Goal: Information Seeking & Learning: Learn about a topic

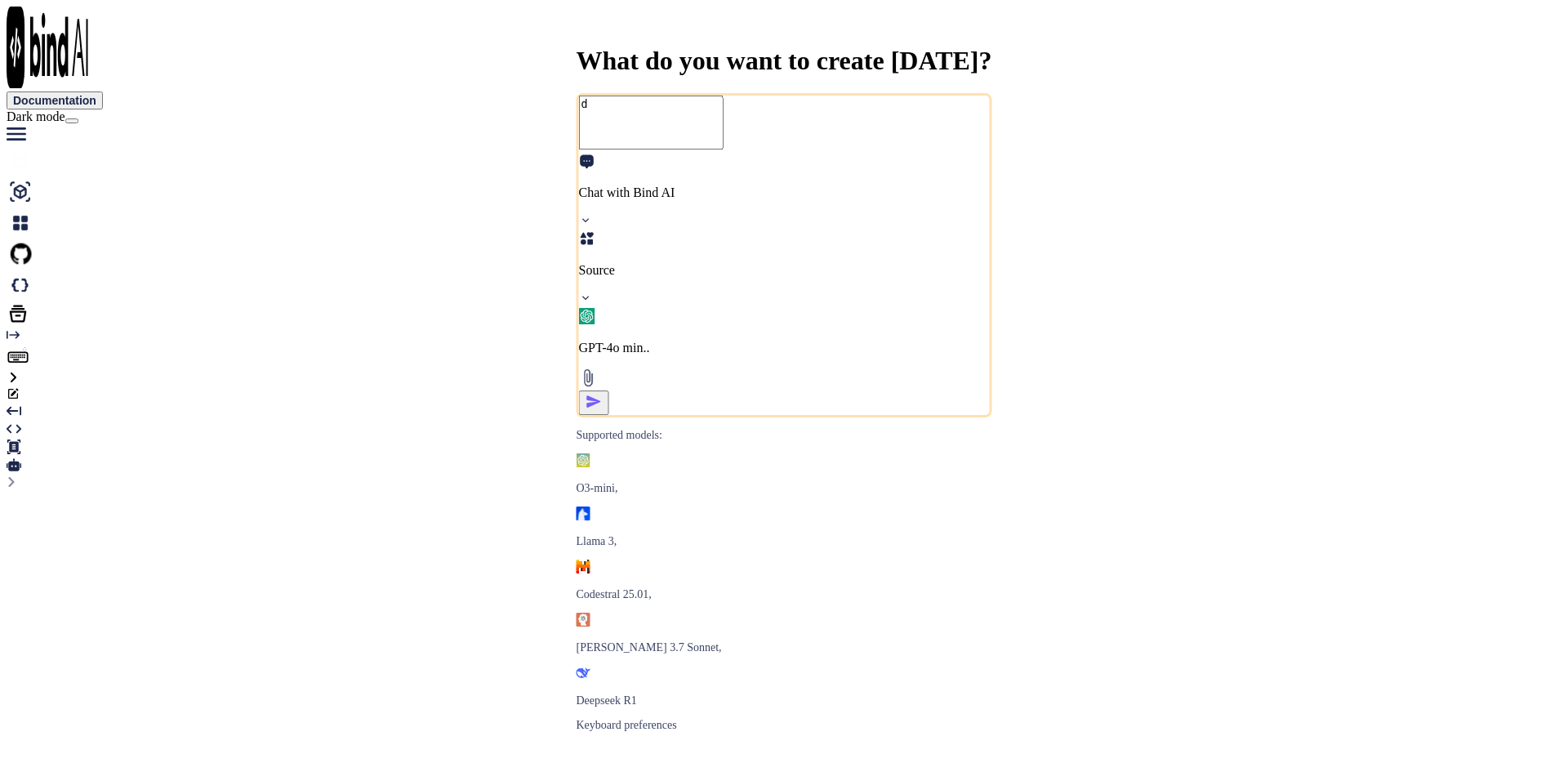
click at [579, 150] on textarea "d" at bounding box center [652, 122] width 145 height 54
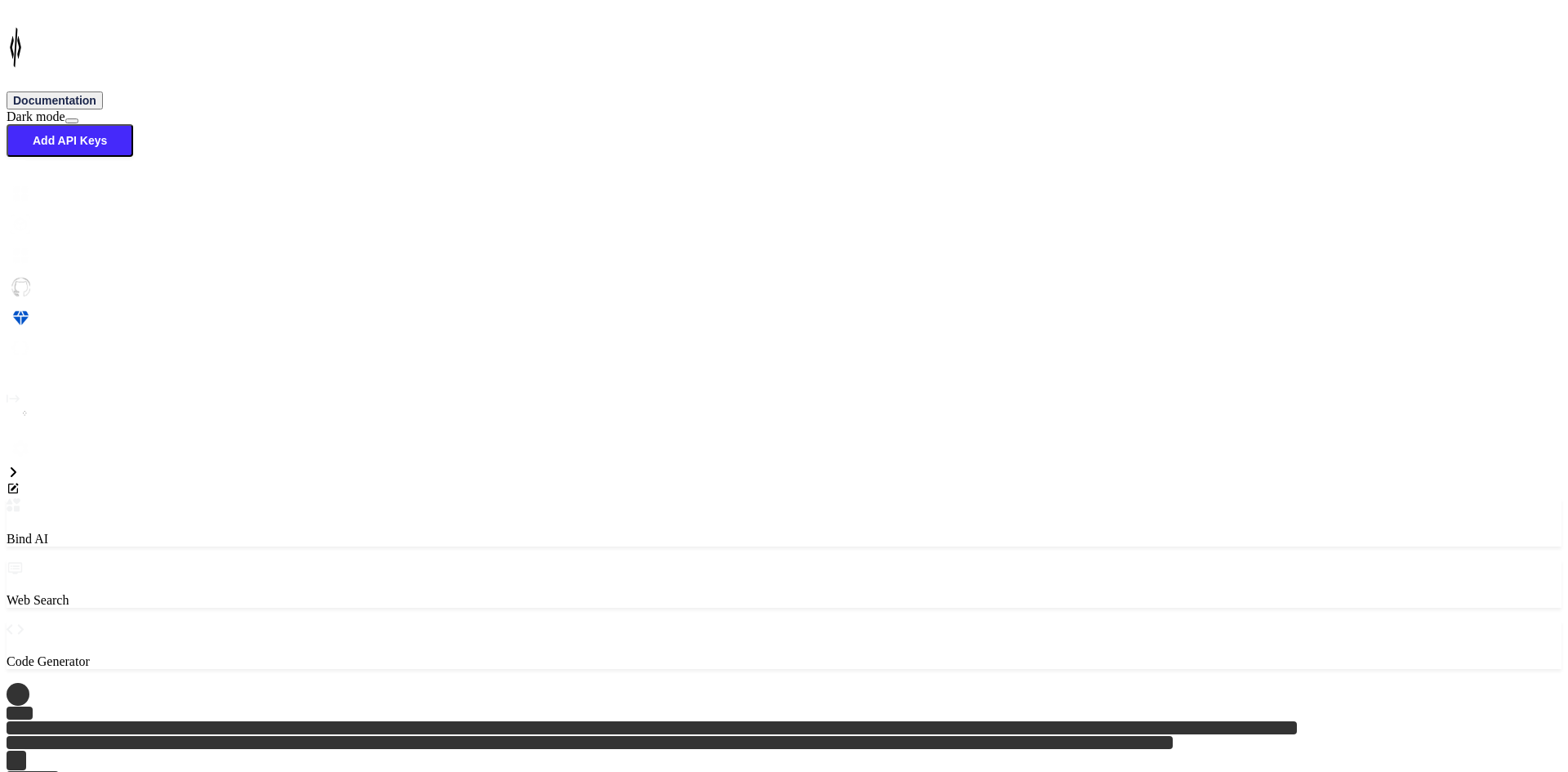
type textarea "x"
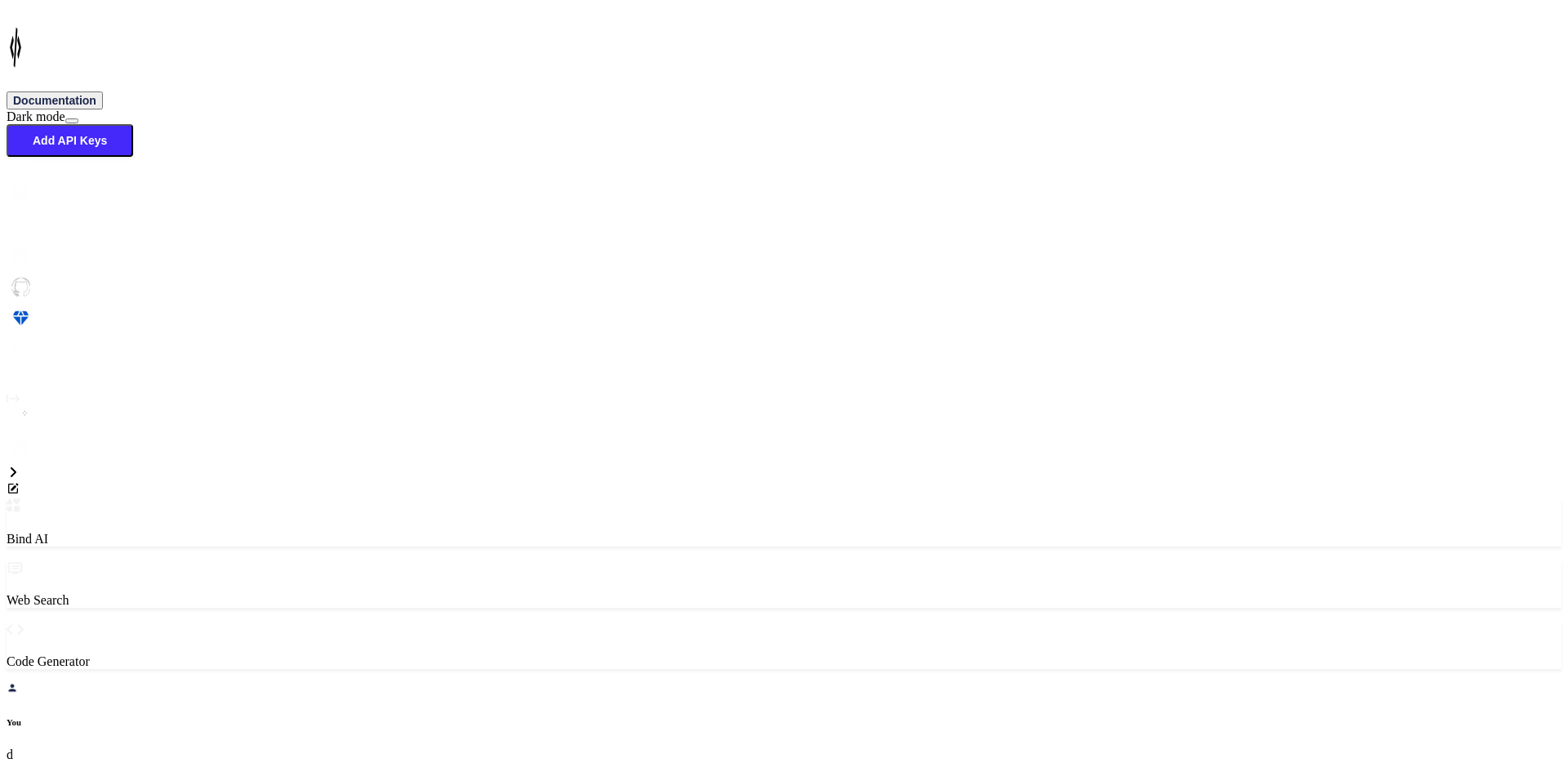
type textarea "<StackLayout Grid.Row="0" BackgroundColor="{StaticResource White}" Padding="0,0…"
type textarea "x"
type textarea "<StackLayout Grid.Row="0" BackgroundColor="{StaticResource White}" Padding="0,0…"
type textarea "x"
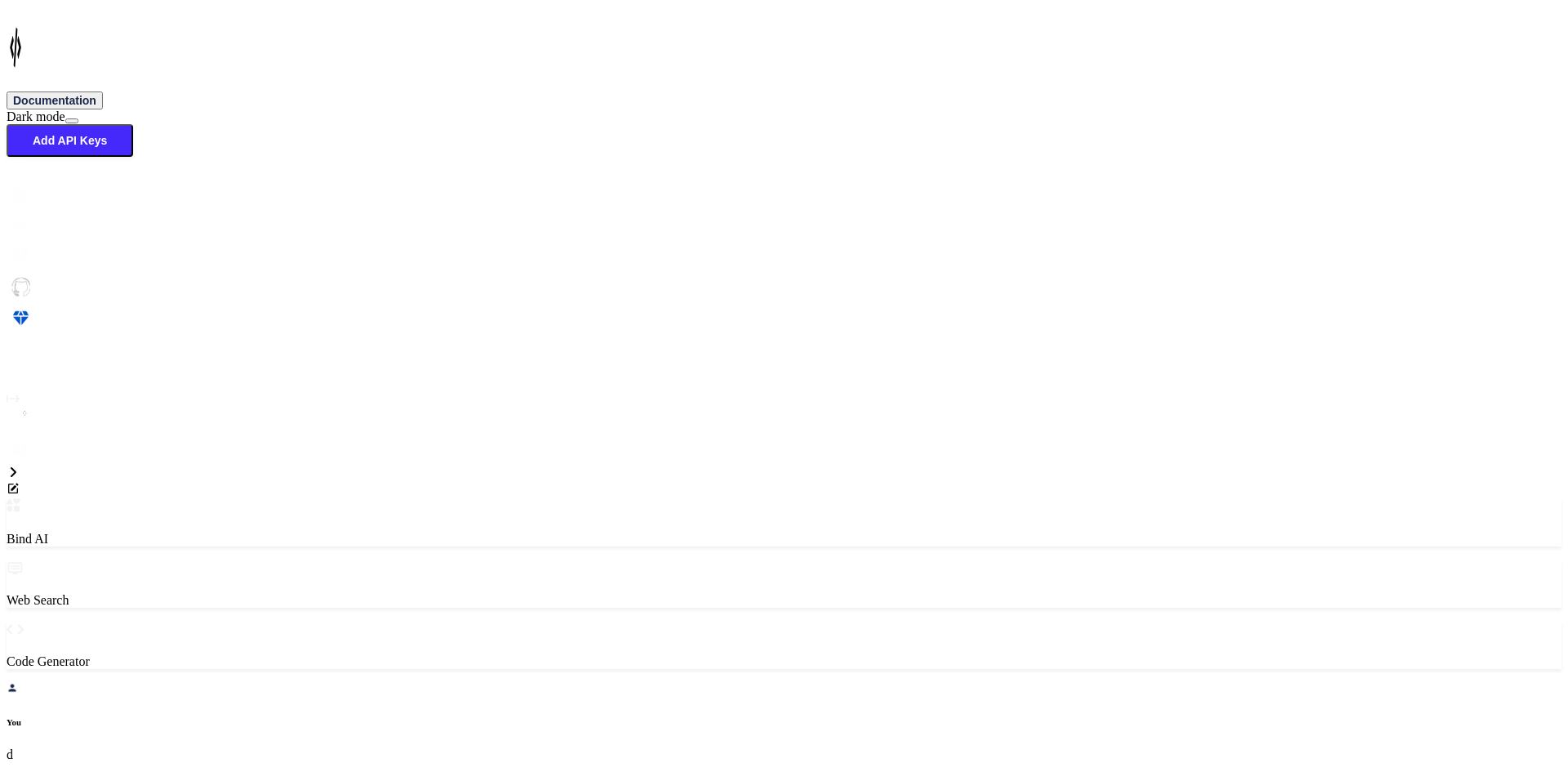
type textarea "<StackLayout Grid.Row="0" BackgroundColor="{StaticResource White}" Padding="0,0…"
type textarea "x"
type textarea "<StackLayout Grid.Row="0" BackgroundColor="{StaticResource White}" Padding="0,0…"
type textarea "x"
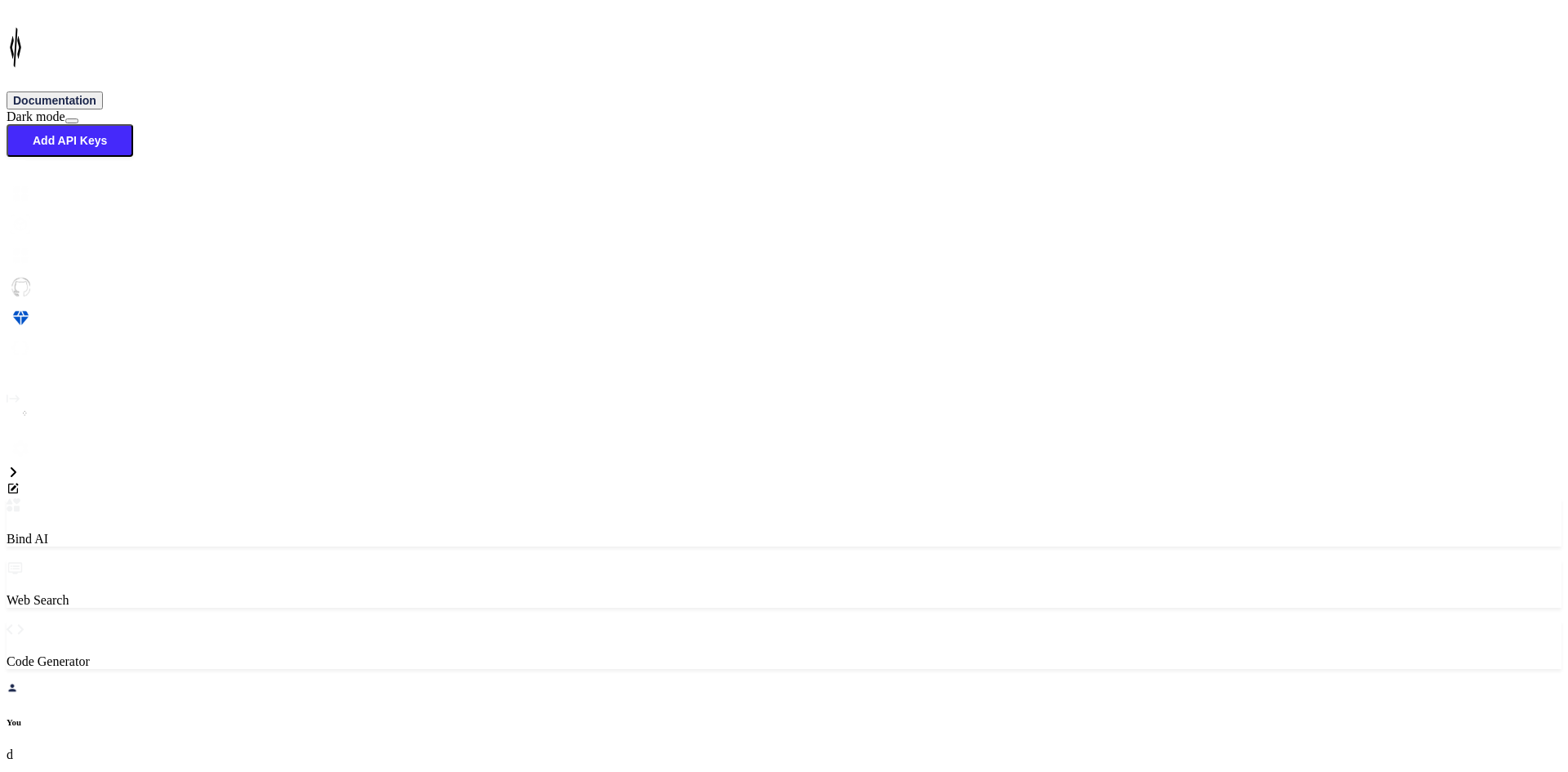
type textarea "<StackLayout Grid.Row="0" BackgroundColor="{StaticResource White}" Padding="0,0…"
type textarea "x"
type textarea "<StackLayout Grid.Row="0" BackgroundColor="{StaticResource White}" Padding="0,0…"
type textarea "x"
type textarea "<StackLayout Grid.Row="0" BackgroundColor="{StaticResource White}" Padding="0,0…"
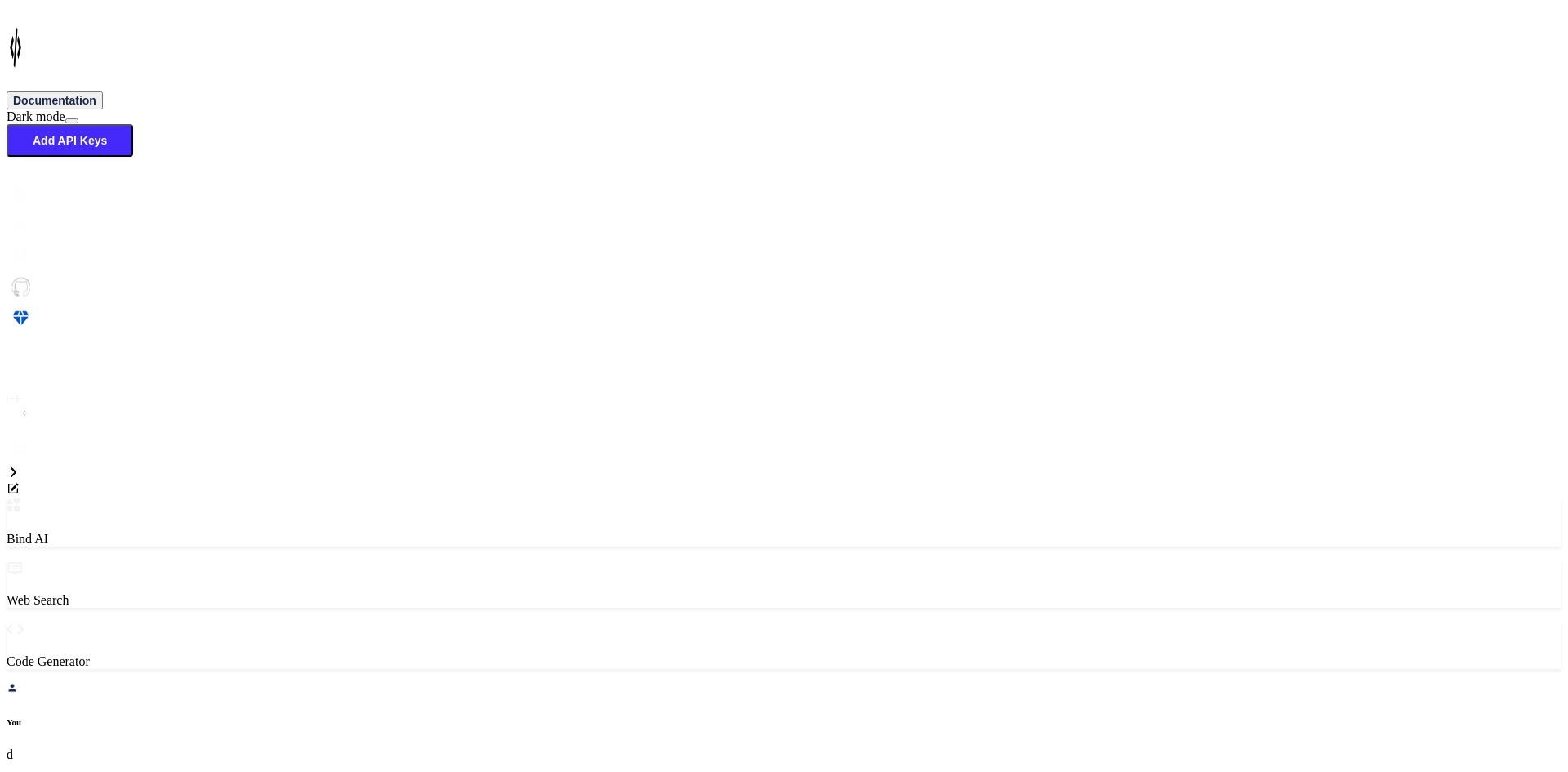
type textarea "x"
type textarea "<StackLayout Grid.Row="0" BackgroundColor="{StaticResource White}" Padding="0,0…"
type textarea "x"
type textarea "<StackLayout Grid.Row="0" BackgroundColor="{StaticResource White}" Padding="0,0…"
type textarea "x"
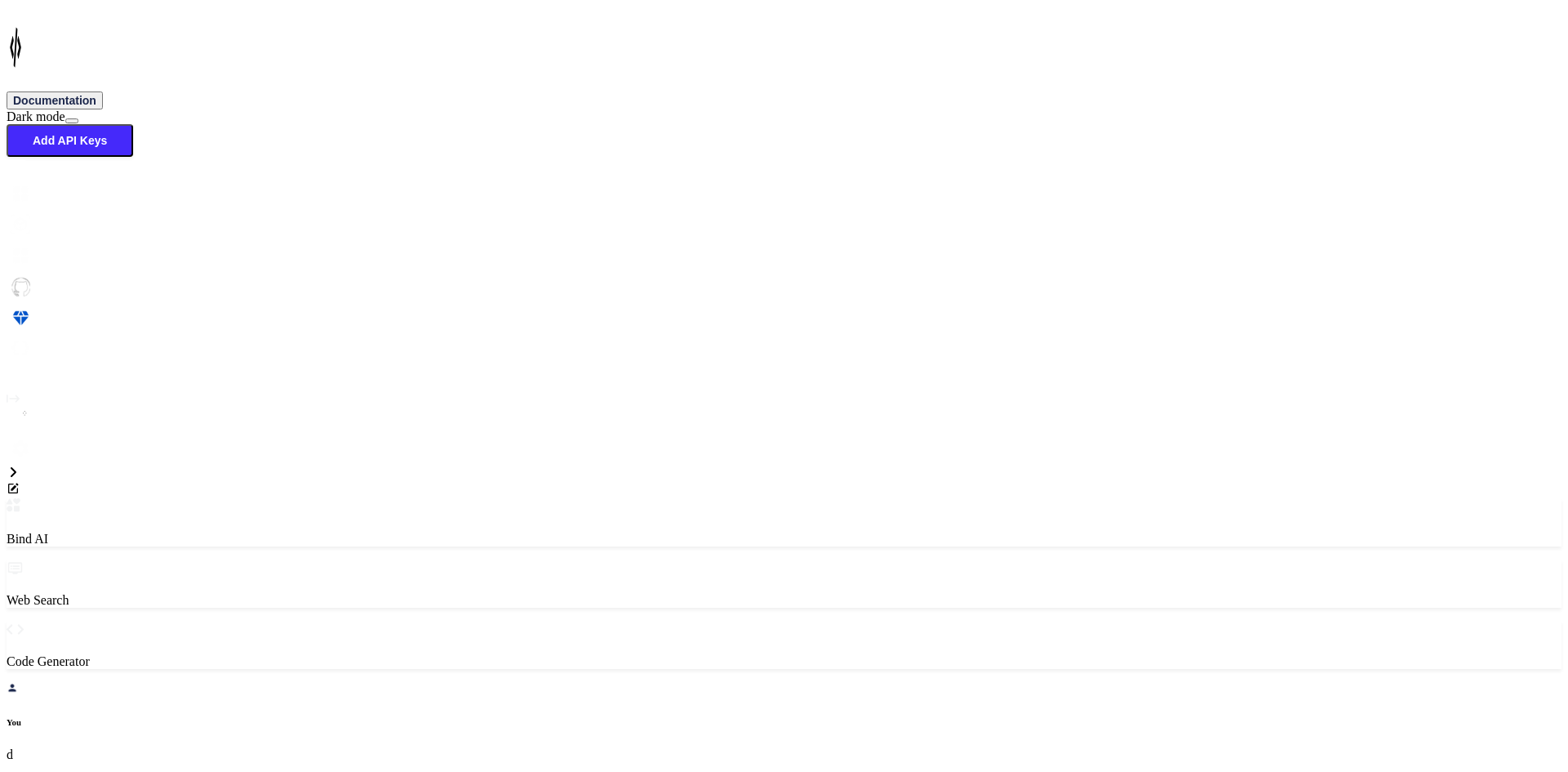
type textarea "<StackLayout Grid.Row="0" BackgroundColor="{StaticResource White}" Padding="0,0…"
type textarea "x"
type textarea "<StackLayout Grid.Row="0" BackgroundColor="{StaticResource White}" Padding="0,0…"
type textarea "x"
type textarea "<StackLayout Grid.Row="0" BackgroundColor="{StaticResource White}" Padding="0,0…"
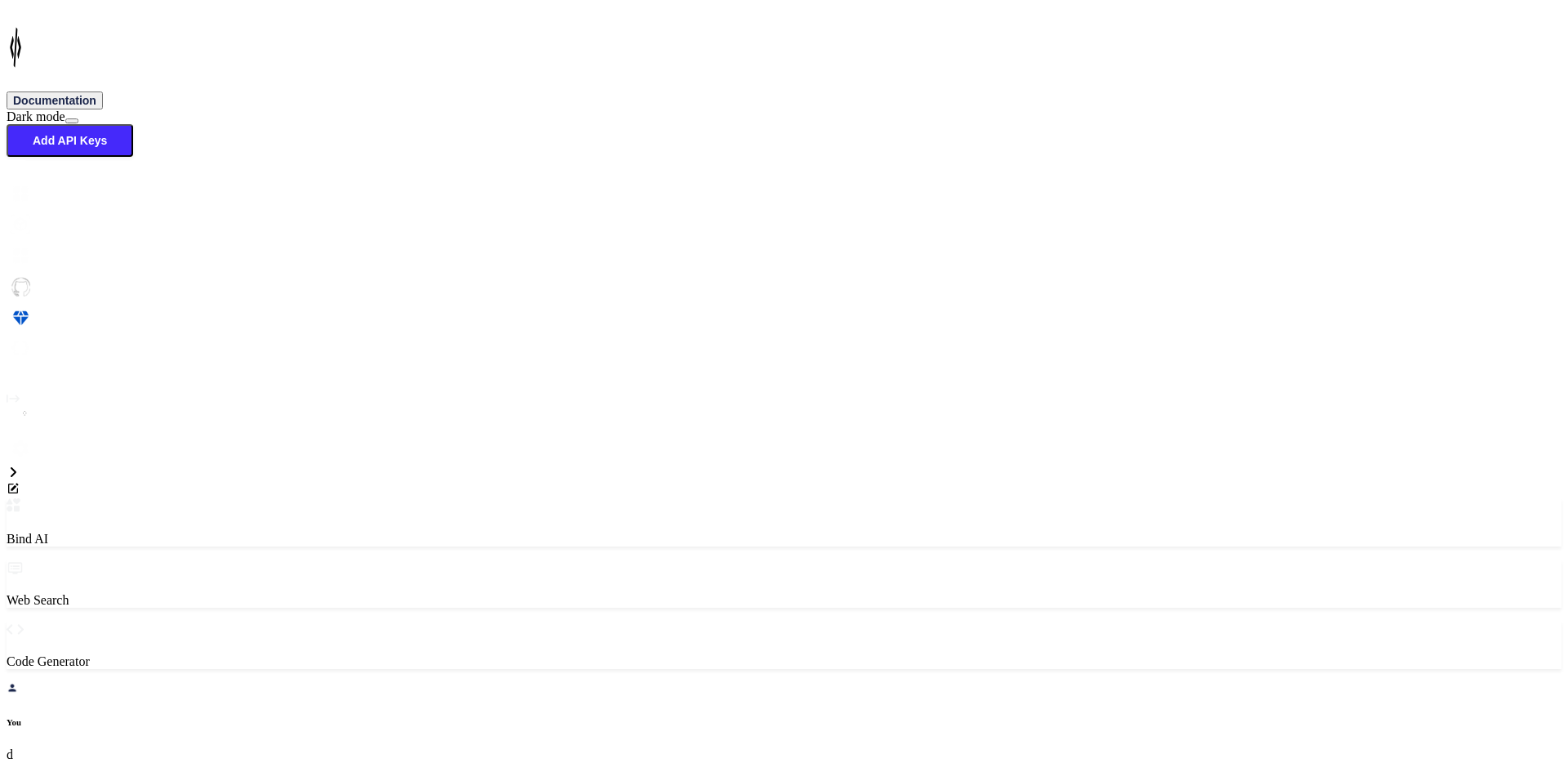
type textarea "x"
type textarea "<StackLayout Grid.Row="0" BackgroundColor="{StaticResource White}" Padding="0,0…"
type textarea "x"
type textarea "<StackLayout Grid.Row="0" BackgroundColor="{StaticResource White}" Padding="0,0…"
type textarea "x"
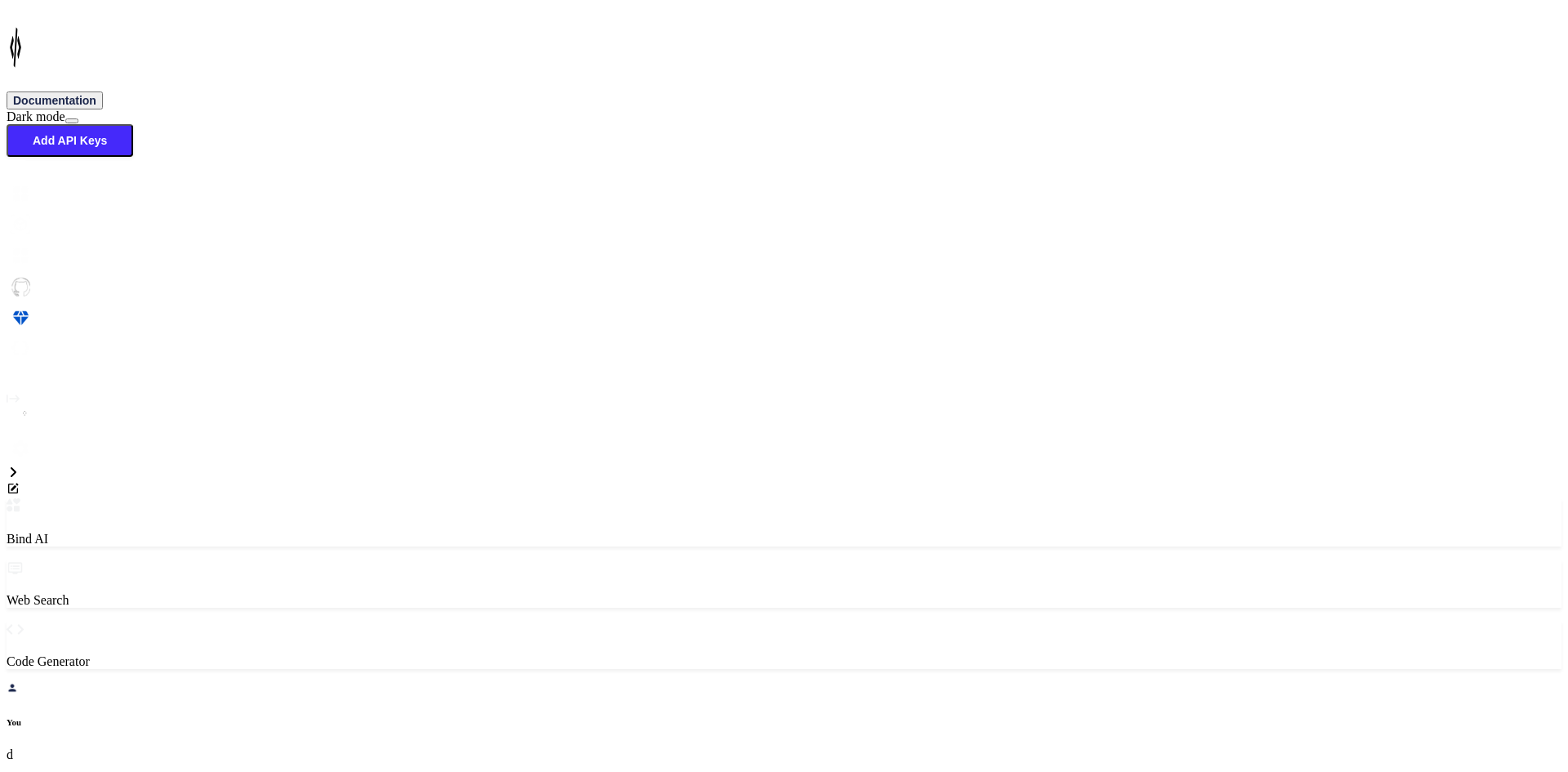
type textarea "<StackLayout Grid.Row="0" BackgroundColor="{StaticResource White}" Padding="0,0…"
type textarea "x"
type textarea "<StackLayout Grid.Row="0" BackgroundColor="{StaticResource White}" Padding="0,0…"
type textarea "x"
type textarea "<StackLayout Grid.Row="0" BackgroundColor="{StaticResource White}" Padding="0,0…"
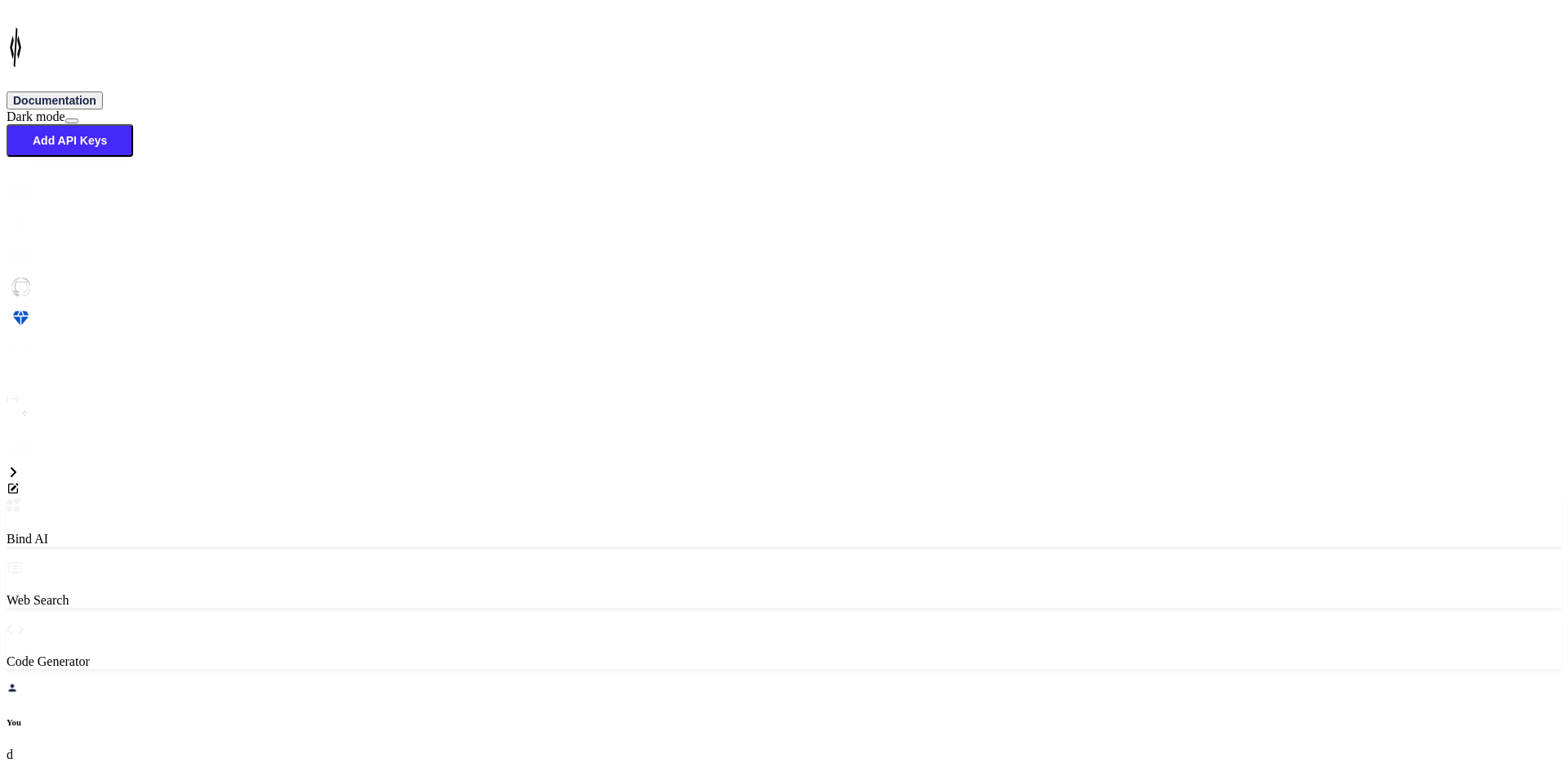
type textarea "x"
type textarea "<StackLayout Grid.Row="0" BackgroundColor="{StaticResource White}" Padding="0,0…"
type textarea "x"
type textarea "<StackLayout Grid.Row="0" BackgroundColor="{StaticResource White}" Padding="0,0…"
type textarea "x"
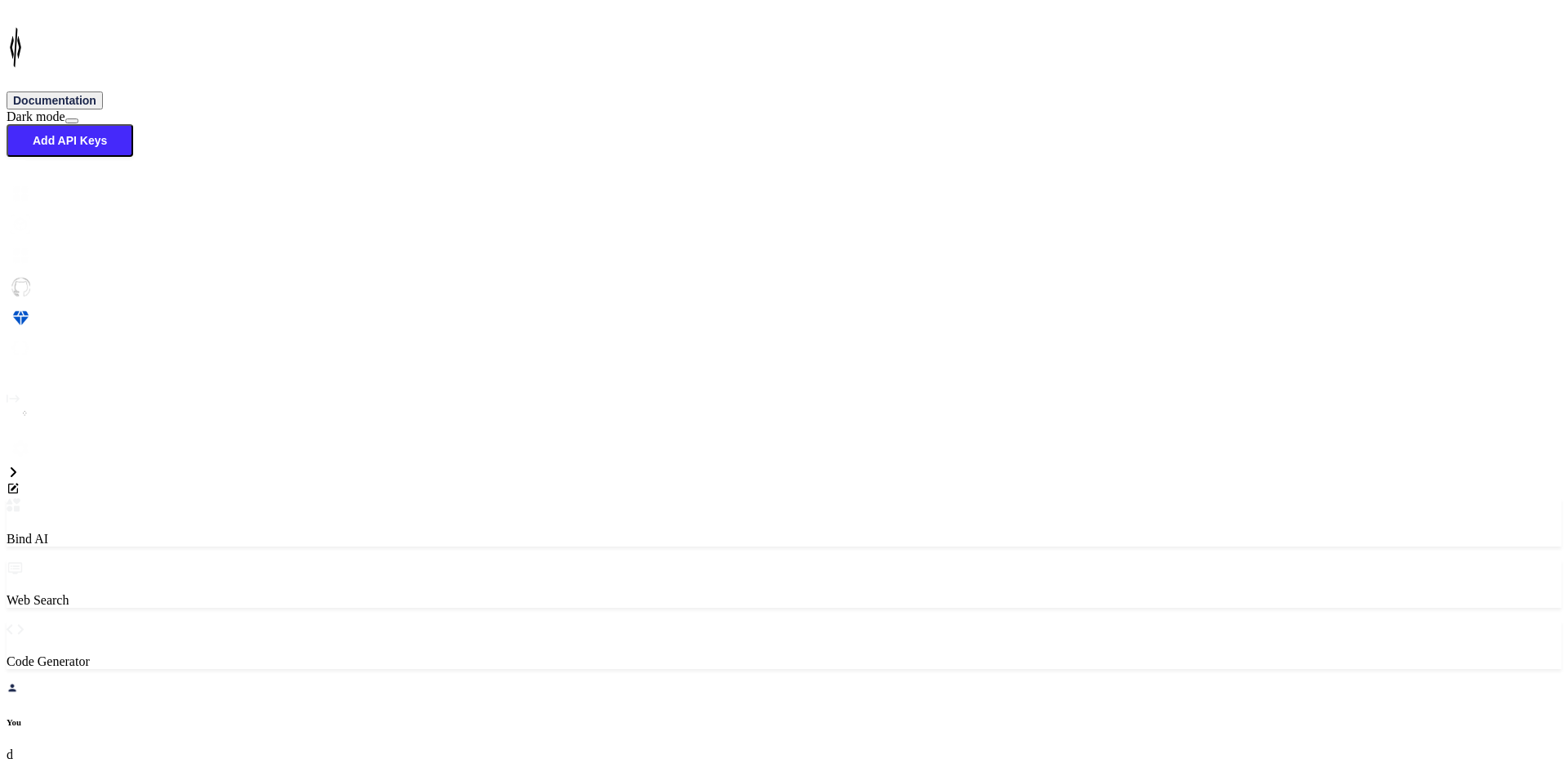
type textarea "<StackLayout Grid.Row="0" BackgroundColor="{StaticResource White}" Padding="0,0…"
type textarea "x"
type textarea "<StackLayout Grid.Row="0" BackgroundColor="{StaticResource White}" Padding="0,0…"
type textarea "x"
type textarea "<StackLayout Grid.Row="0" BackgroundColor="{StaticResource White}" Padding="0,0…"
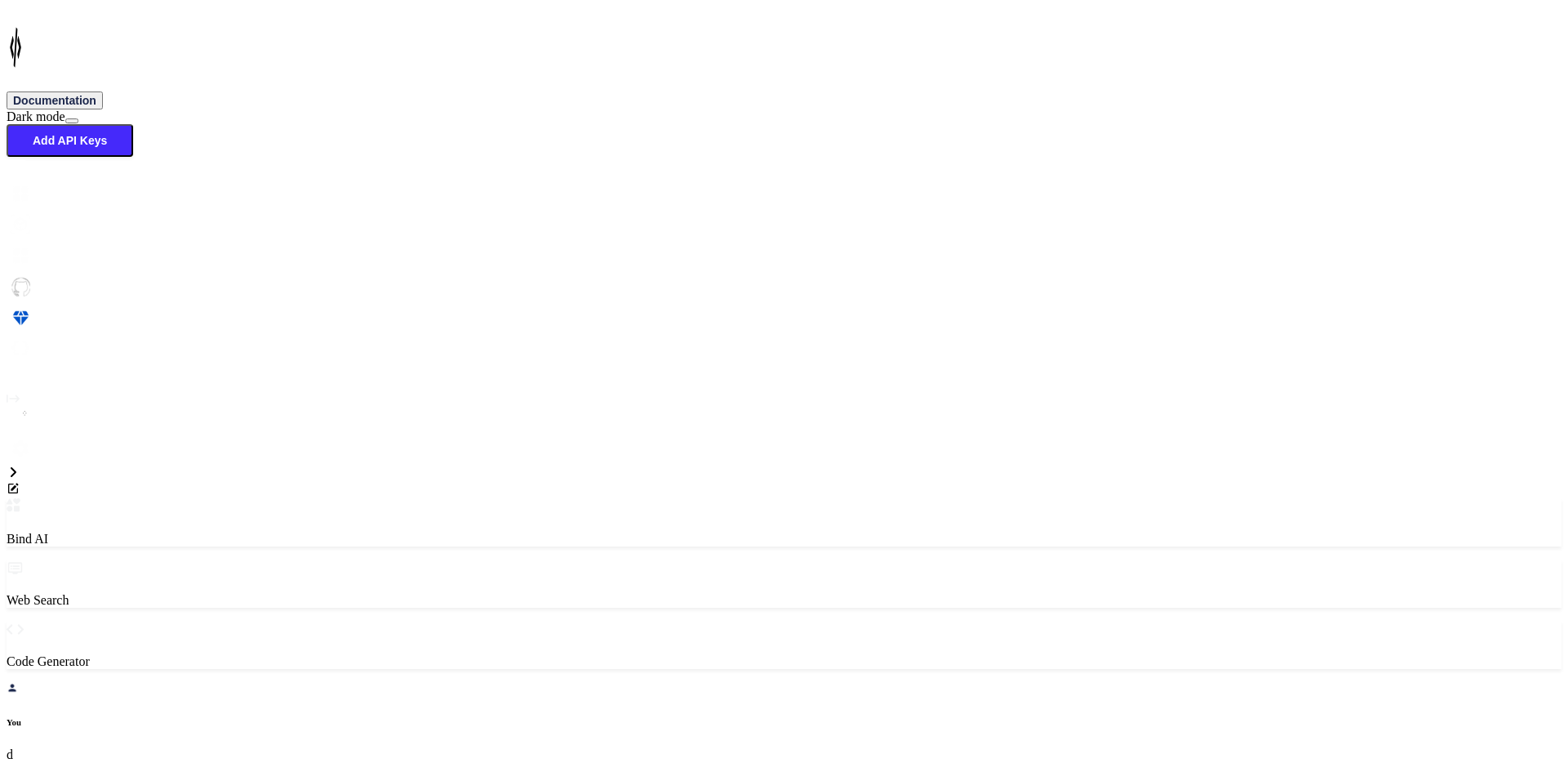
type textarea "x"
type textarea "<StackLayout Grid.Row="0" BackgroundColor="{StaticResource White}" Padding="0,0…"
type textarea "x"
type textarea "<StackLayout Grid.Row="0" BackgroundColor="{StaticResource White}" Padding="0,0…"
type textarea "x"
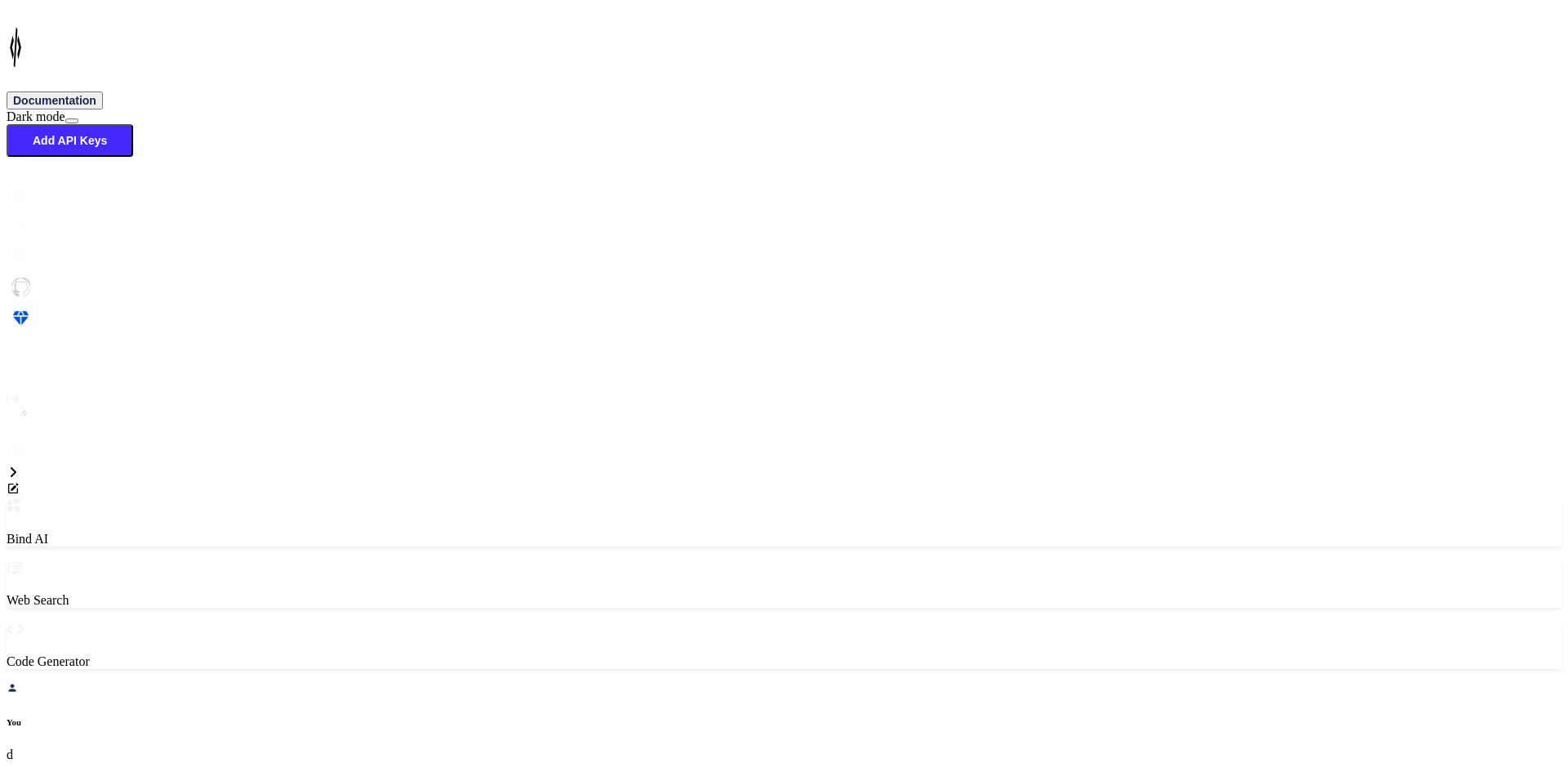
type textarea "<StackLayout Grid.Row="0" BackgroundColor="{StaticResource White}" Padding="0,0…"
type textarea "x"
type textarea "<StackLayout Grid.Row="0" BackgroundColor="{StaticResource White}" Padding="0,0…"
type textarea "x"
type textarea "<StackLayout Grid.Row="0" BackgroundColor="{StaticResource White}" Padding="0,0…"
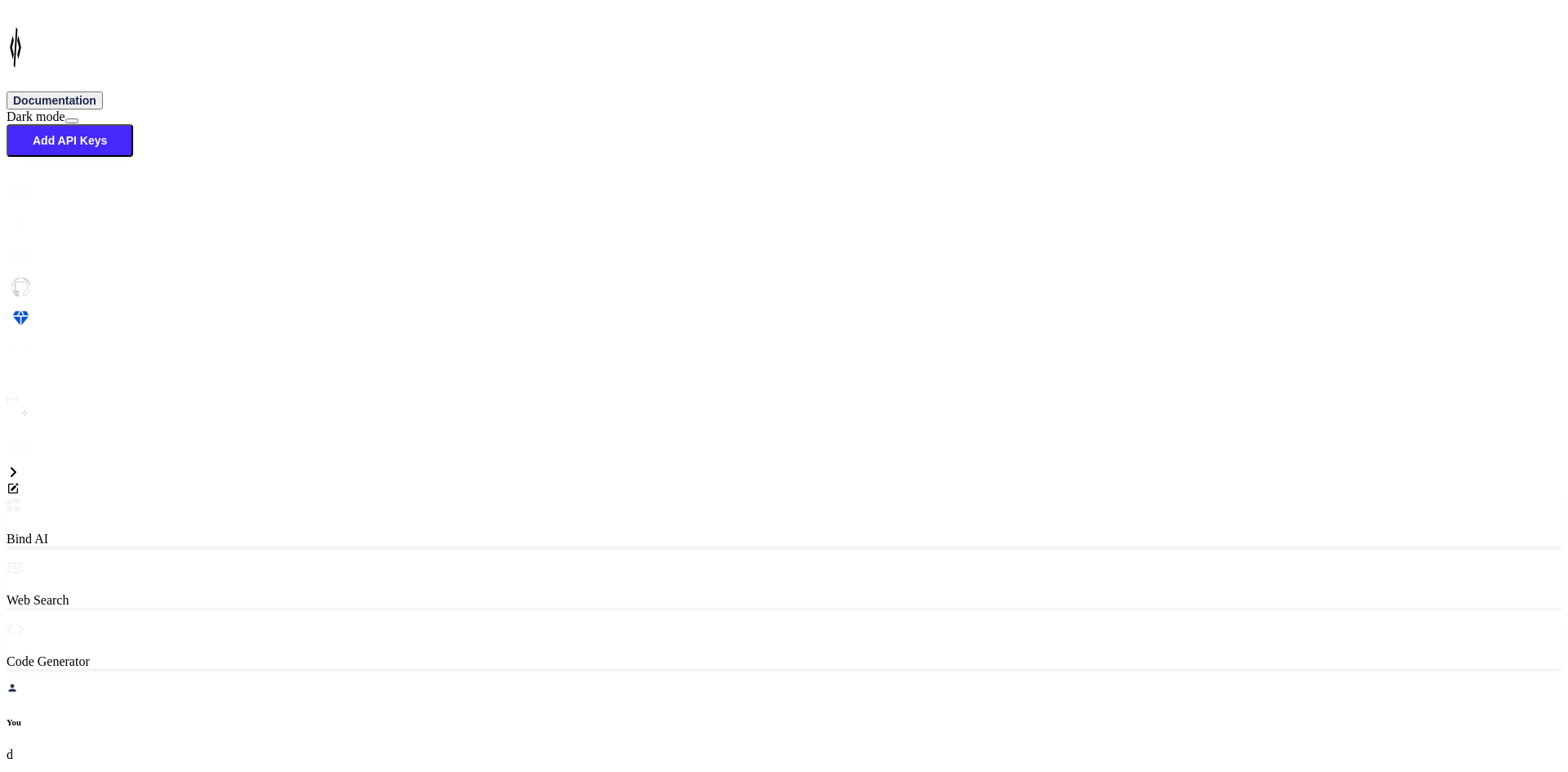
type textarea "x"
type textarea "<StackLayout Grid.Row="0" BackgroundColor="{StaticResource White}" Padding="0,0…"
type textarea "x"
type textarea "<StackLayout Grid.Row="0" BackgroundColor="{StaticResource White}" Padding="0,0…"
type textarea "x"
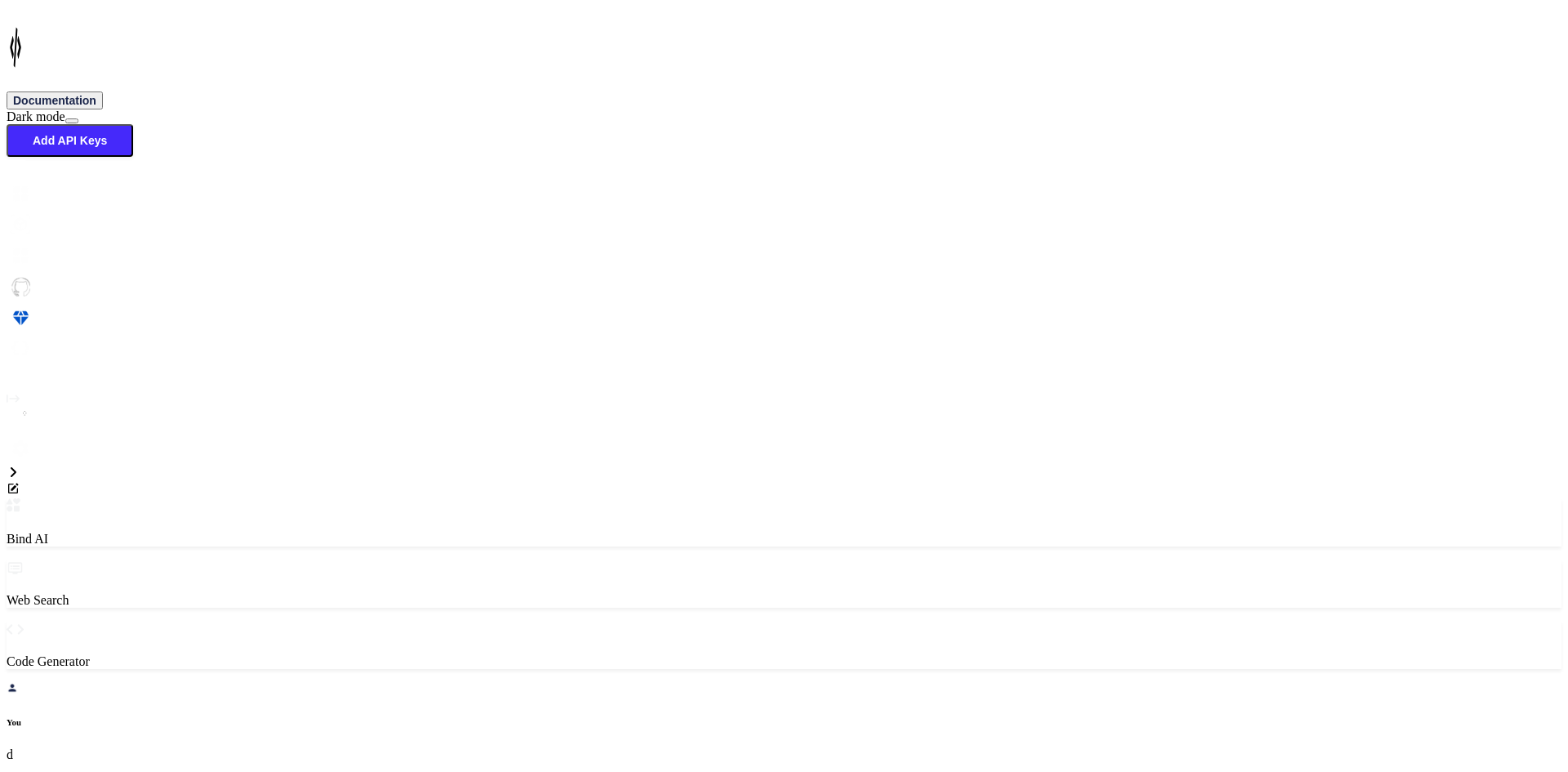
type textarea "<StackLayout Grid.Row="0" BackgroundColor="{StaticResource White}" Padding="0,0…"
type textarea "x"
type textarea "<StackLayout Grid.Row="0" BackgroundColor="{StaticResource White}" Padding="0,0…"
type textarea "x"
type textarea "<StackLayout Grid.Row="0" BackgroundColor="{StaticResource White}" Padding="0,0…"
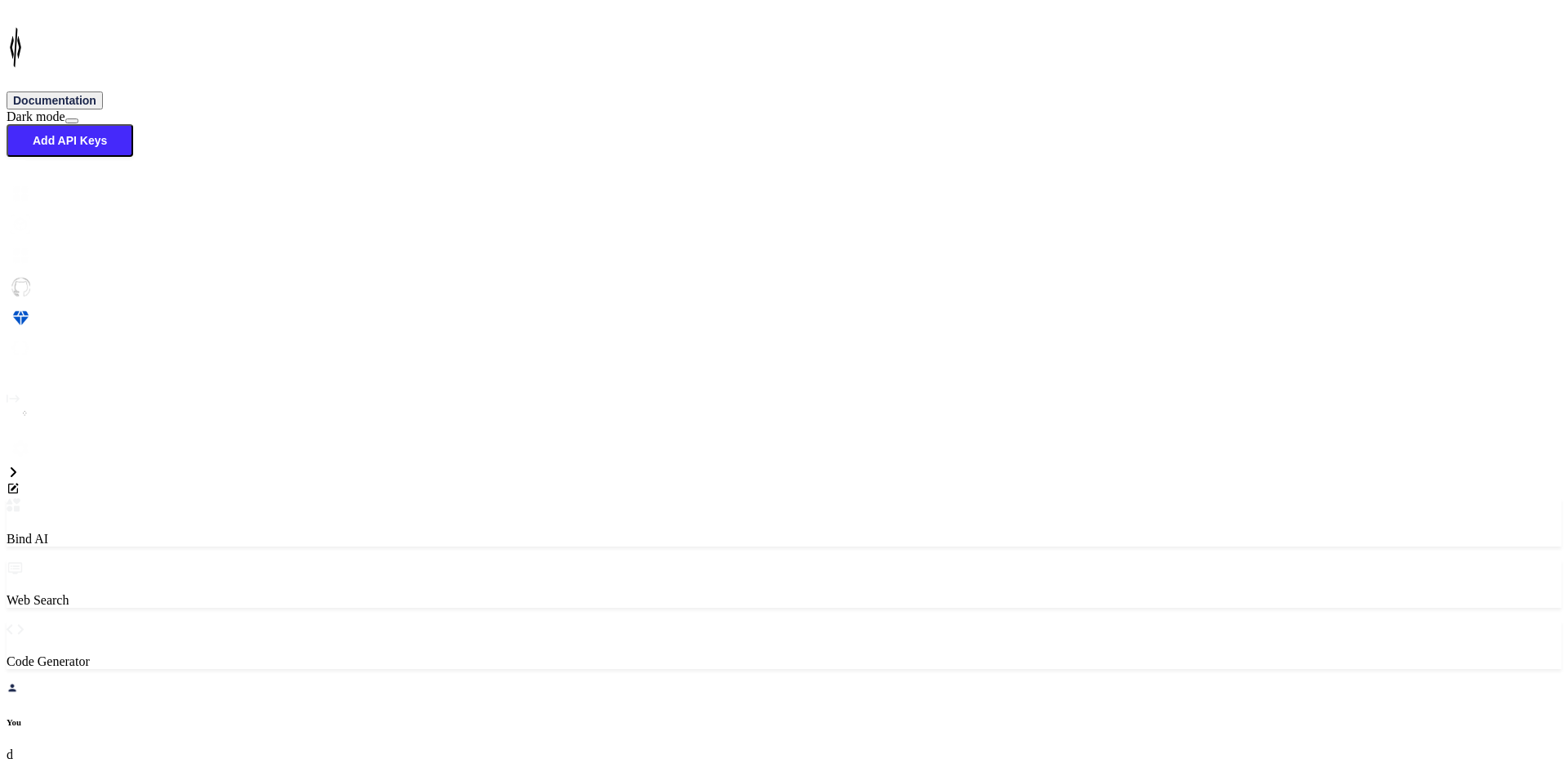
type textarea "x"
type textarea "<StackLayout Grid.Row="0" BackgroundColor="{StaticResource White}" Padding="0,0…"
type textarea "x"
type textarea "<StackLayout Grid.Row="0" BackgroundColor="{StaticResource White}" Padding="0,0…"
type textarea "x"
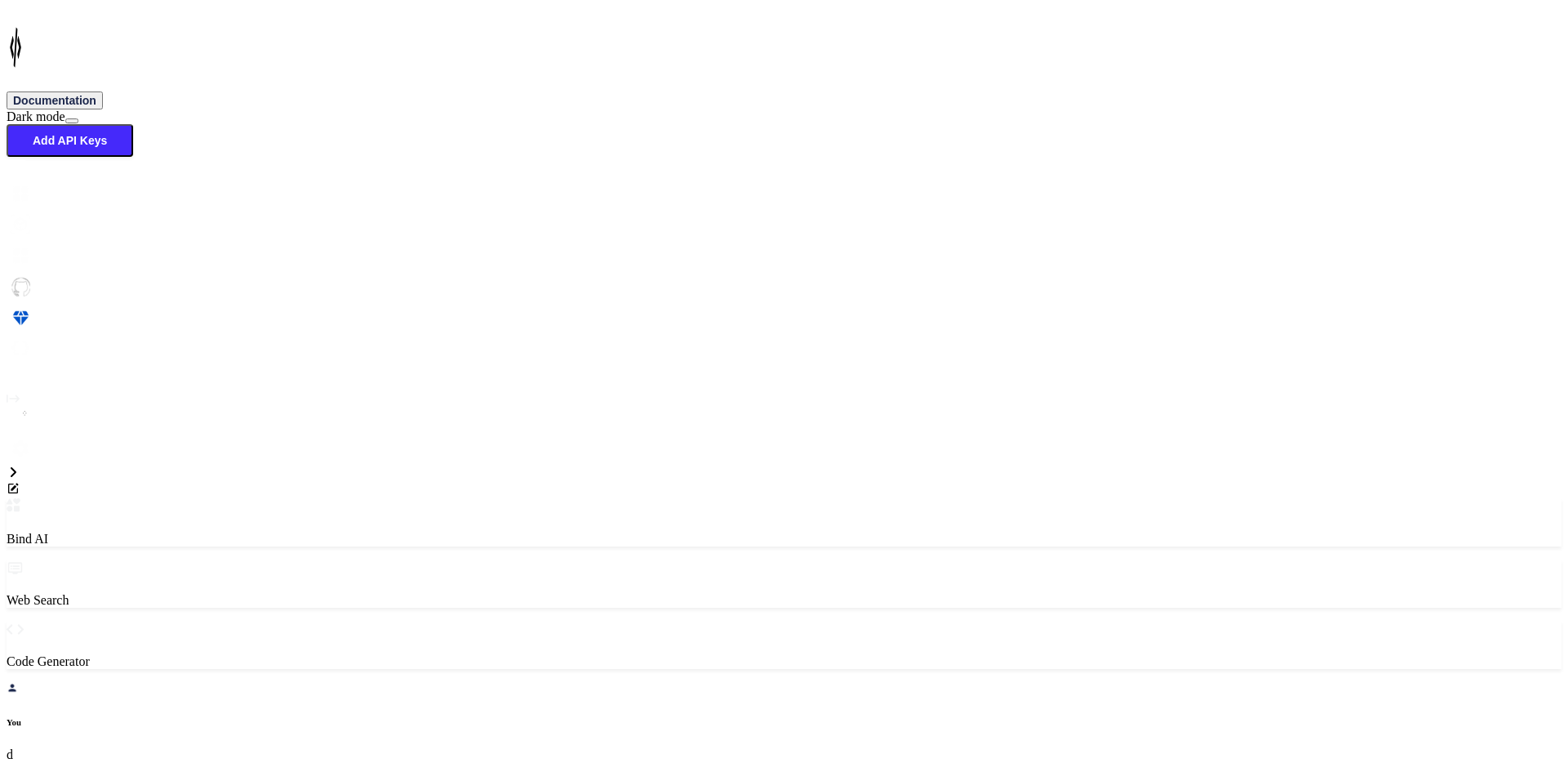
type textarea "<StackLayout Grid.Row="0" BackgroundColor="{StaticResource White}" Padding="0,0…"
type textarea "x"
type textarea "<StackLayout Grid.Row="0" BackgroundColor="{StaticResource White}" Padding="0,0…"
type textarea "x"
type textarea "<StackLayout Grid.Row="0" BackgroundColor="{StaticResource White}" Padding="0,0…"
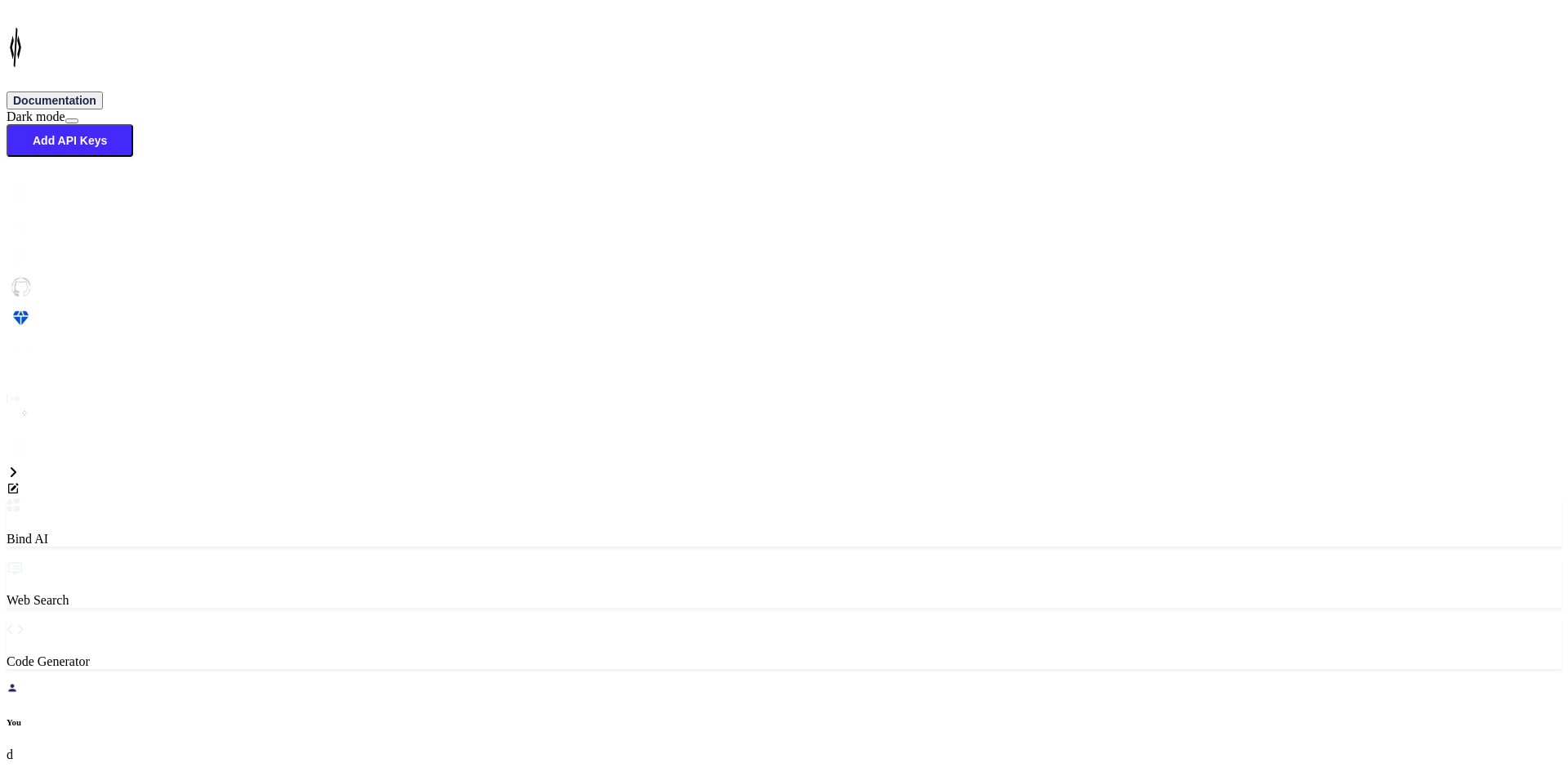
type textarea "x"
type textarea "<StackLayout Grid.Row="0" BackgroundColor="{StaticResource White}" Padding="0,0…"
type textarea "x"
type textarea "<StackLayout Grid.Row="0" BackgroundColor="{StaticResource White}" Padding="0,0…"
type textarea "x"
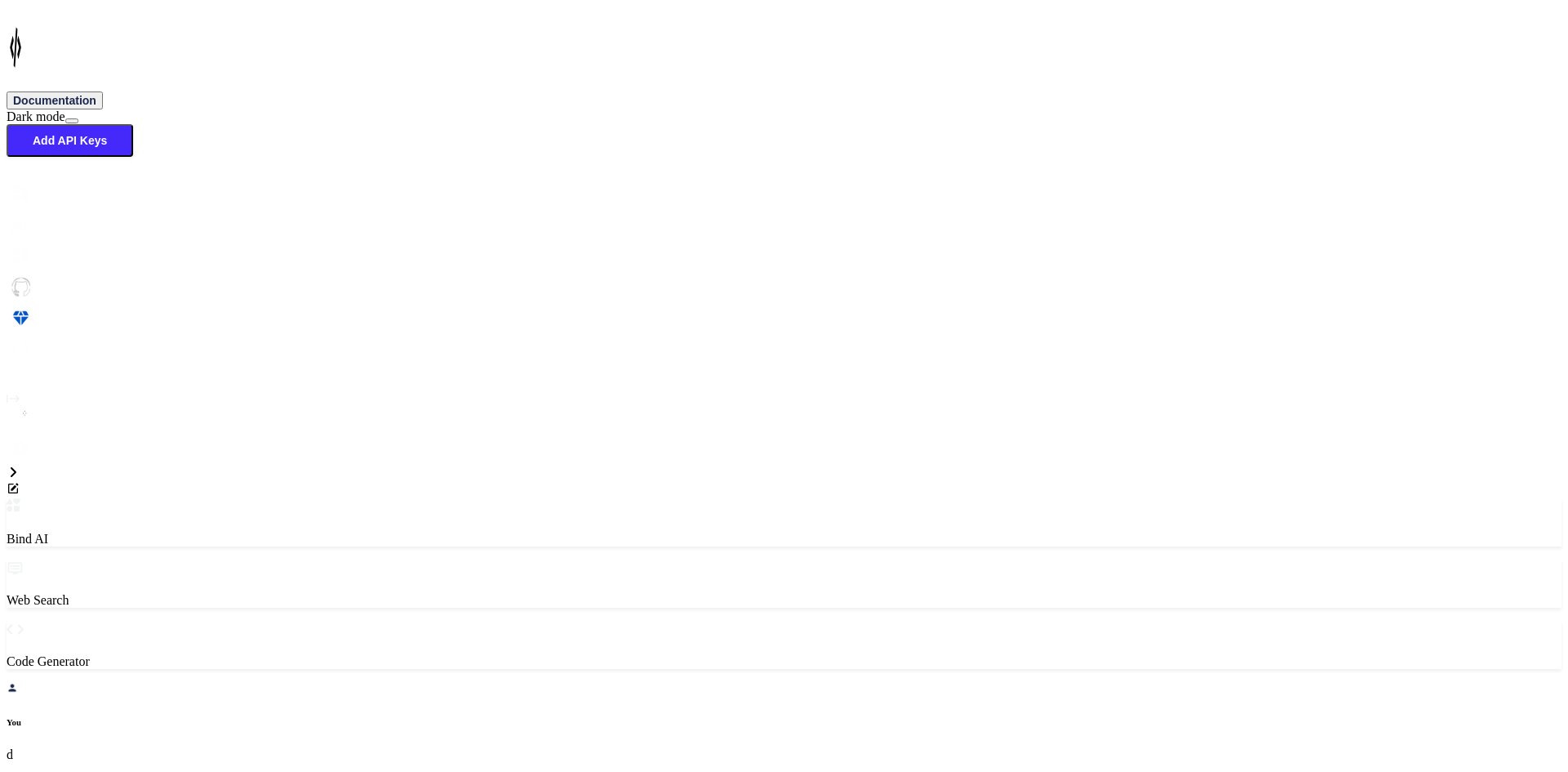
type textarea "<StackLayout Grid.Row="0" BackgroundColor="{StaticResource White}" Padding="0,0…"
type textarea "x"
type textarea "<StackLayout Grid.Row="0" BackgroundColor="{StaticResource White}" Padding="0,0…"
type textarea "x"
type textarea "<StackLayout Grid.Row="0" BackgroundColor="{StaticResource White}" Padding="0,0…"
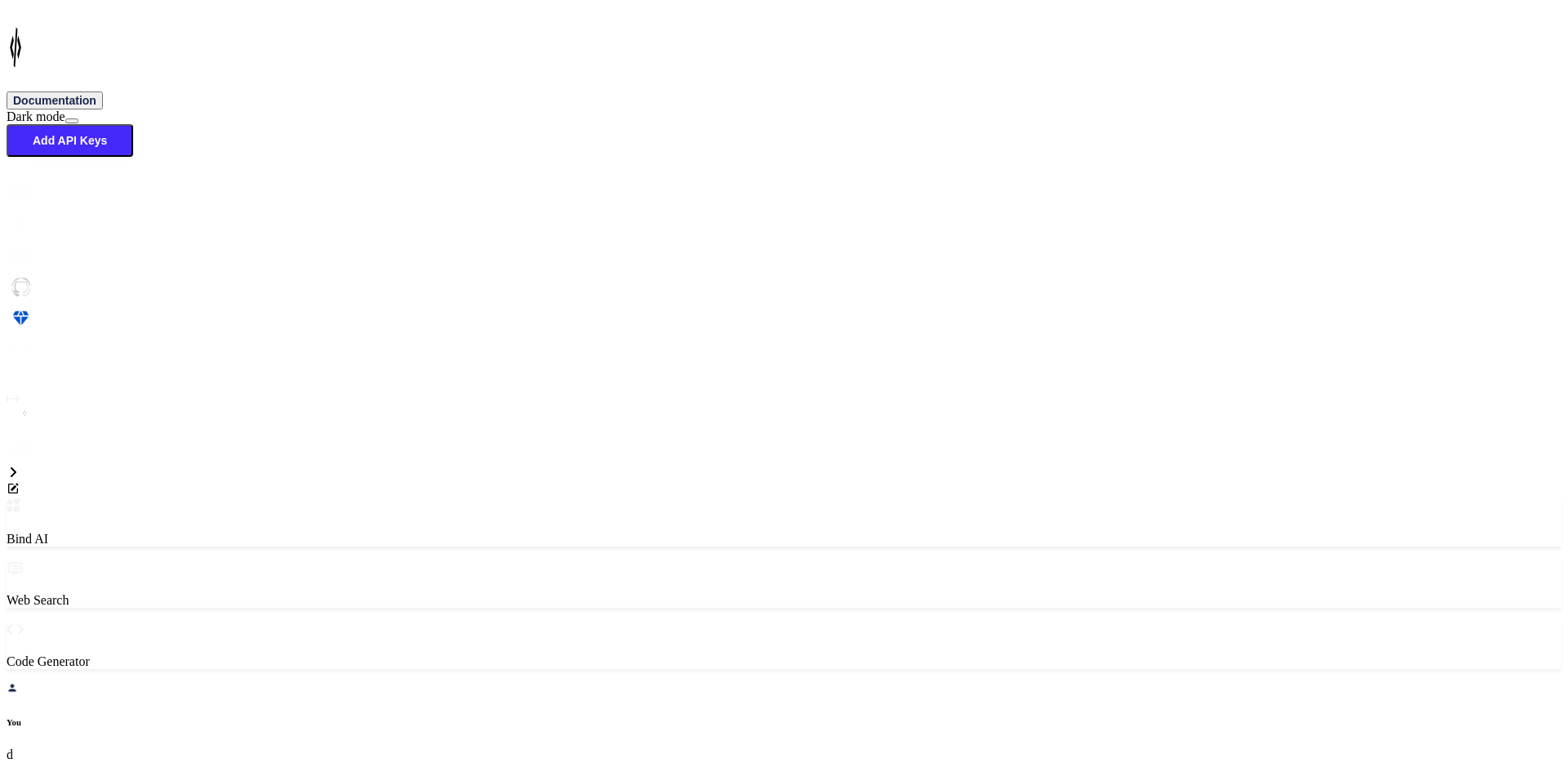
type textarea "x"
type textarea "<StackLayout Grid.Row="0" BackgroundColor="{StaticResource White}" Padding="0,0…"
type textarea "x"
type textarea "<StackLayout Grid.Row="0" BackgroundColor="{StaticResource White}" Padding="0,0…"
type textarea "x"
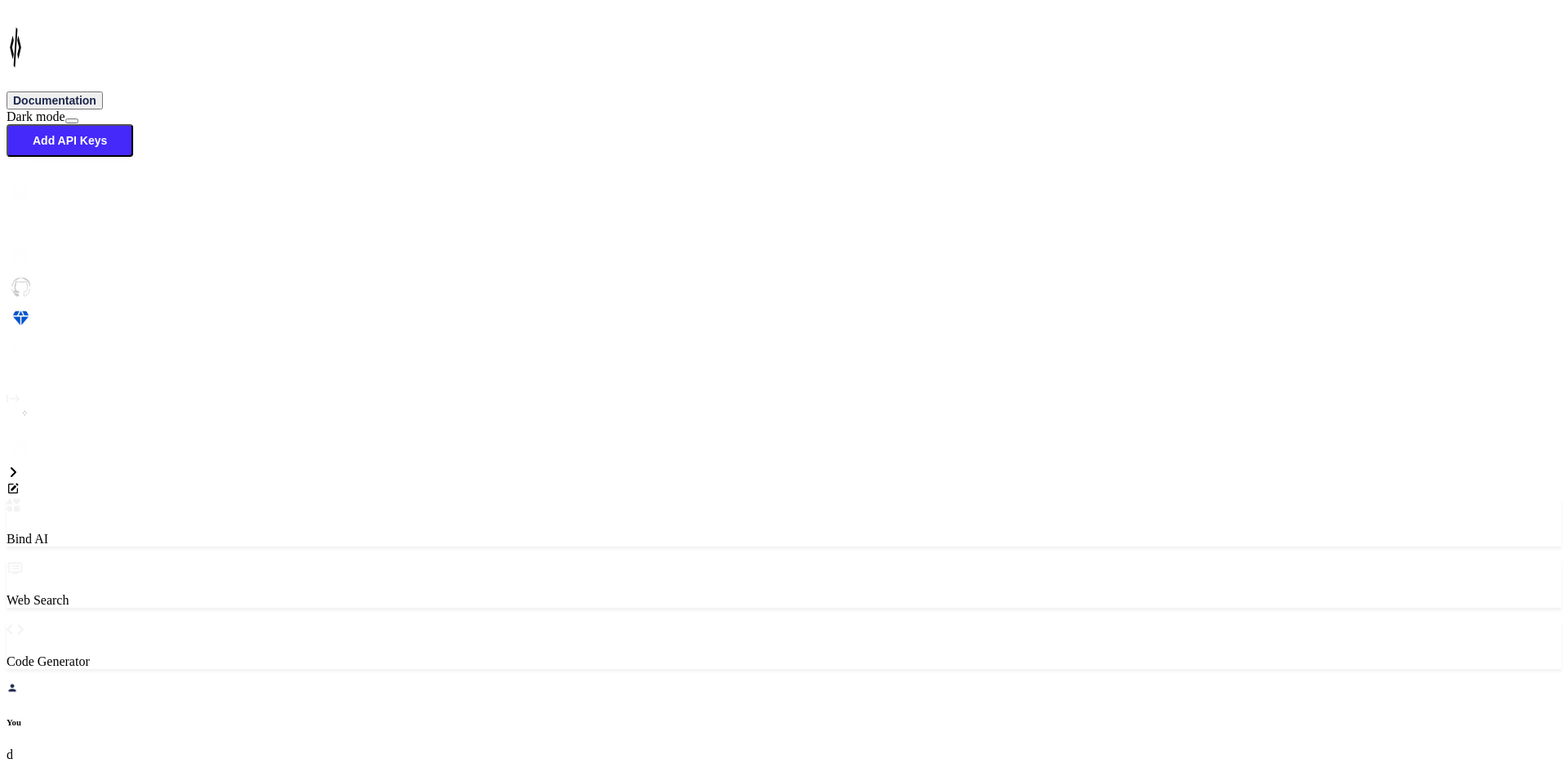
type textarea "<StackLayout Grid.Row="0" BackgroundColor="{StaticResource White}" Padding="0,0…"
type textarea "x"
type textarea "<StackLayout Grid.Row="0" BackgroundColor="{StaticResource White}" Padding="0,0…"
type textarea "x"
type textarea "<StackLayout Grid.Row="0" BackgroundColor="{StaticResource White}" Padding="0,0…"
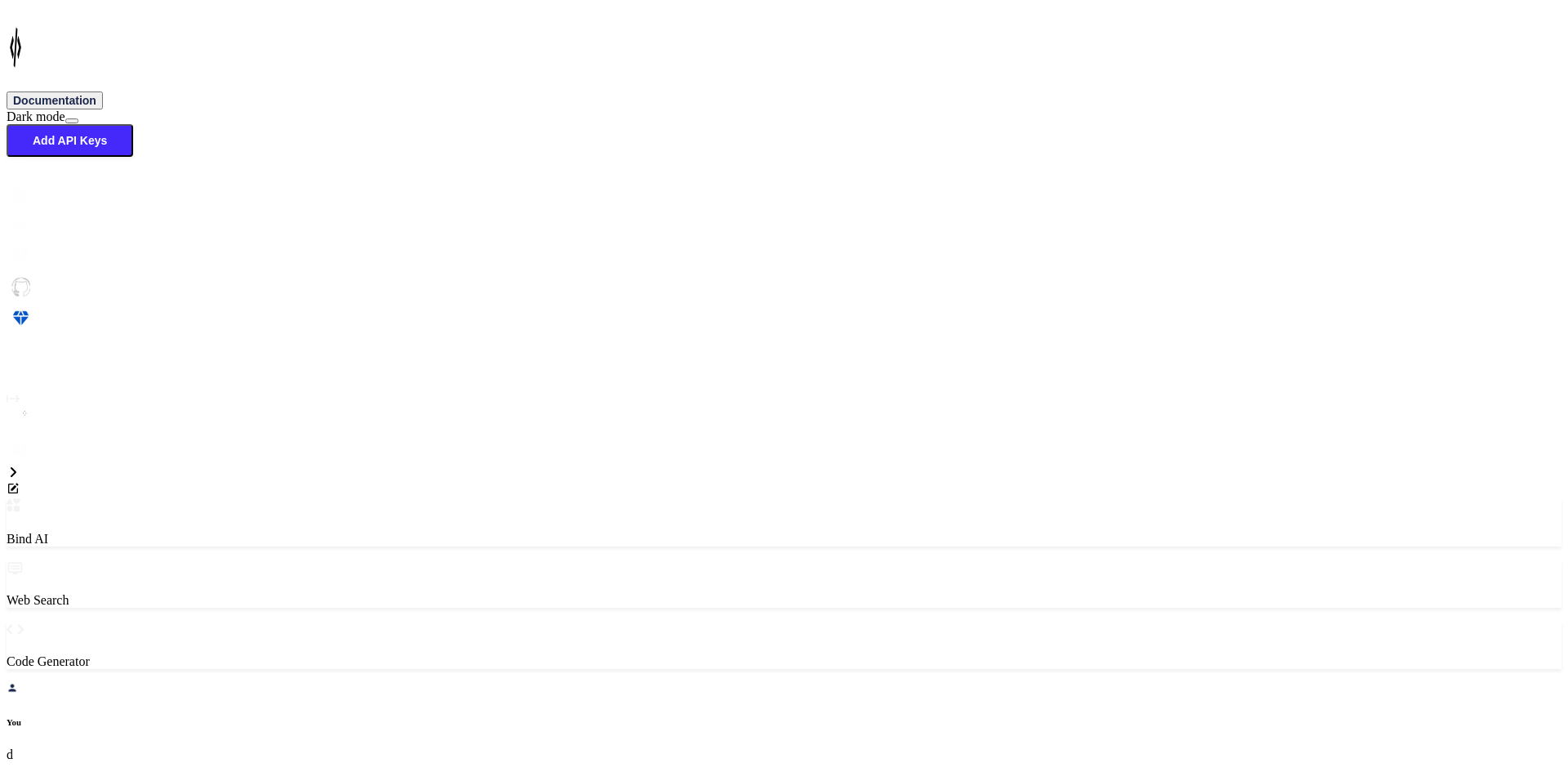
type textarea "x"
type textarea "<StackLayout Grid.Row="0" BackgroundColor="{StaticResource White}" Padding="0,0…"
type textarea "x"
type textarea "<StackLayout Grid.Row="0" BackgroundColor="{StaticResource White}" Padding="0,0…"
type textarea "x"
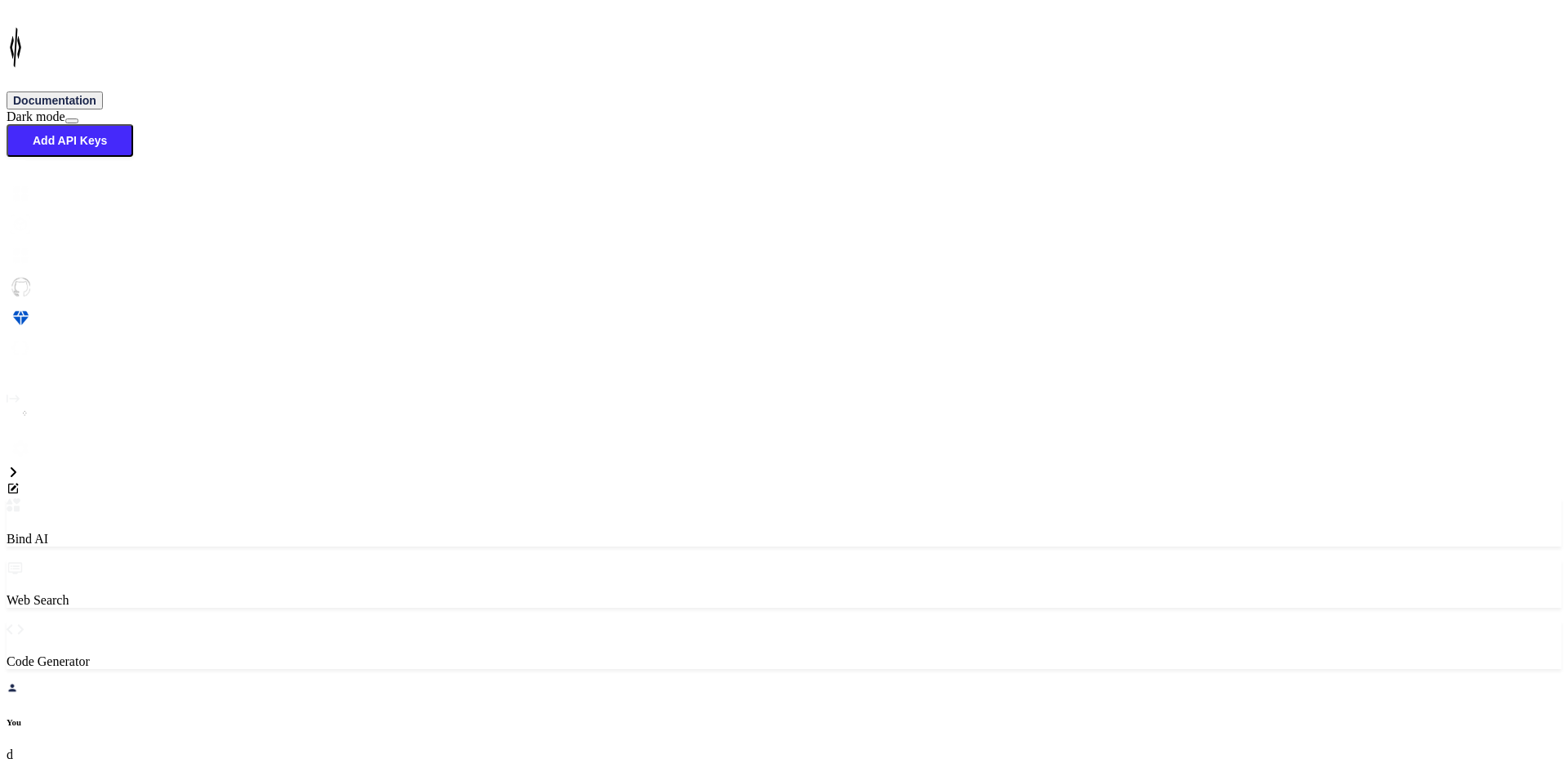
type textarea "<StackLayout Grid.Row="0" BackgroundColor="{StaticResource White}" Padding="0,0…"
type textarea "x"
type textarea "<StackLayout Grid.Row="0" BackgroundColor="{StaticResource White}" Padding="0,0…"
type textarea "x"
type textarea "<StackLayout Grid.Row="0" BackgroundColor="{StaticResource White}" Padding="0,0…"
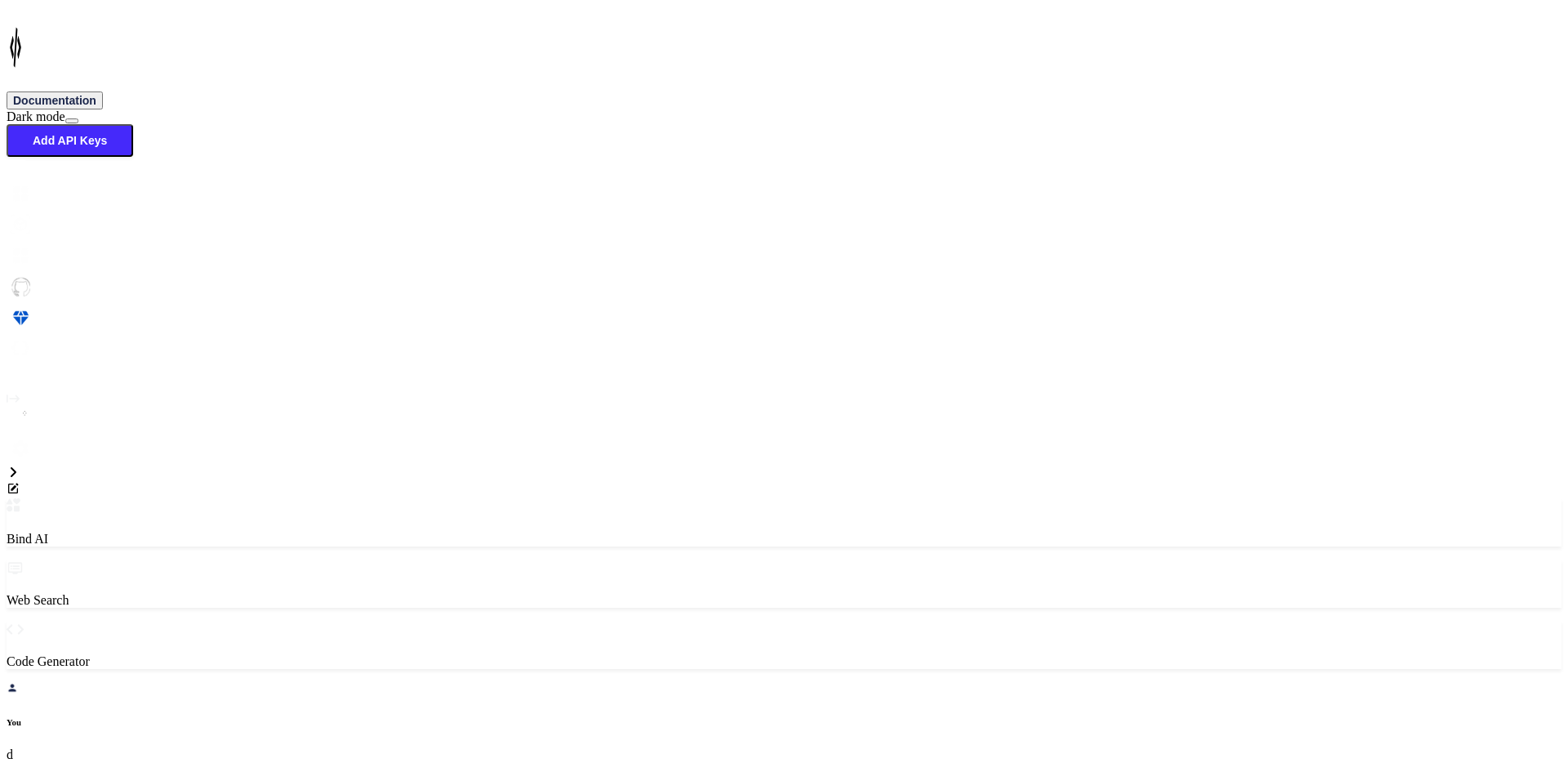
type textarea "x"
type textarea "<StackLayout Grid.Row="0" BackgroundColor="{StaticResource White}" Padding="0,0…"
type textarea "x"
type textarea "<StackLayout Grid.Row="0" BackgroundColor="{StaticResource White}" Padding="0,0…"
type textarea "x"
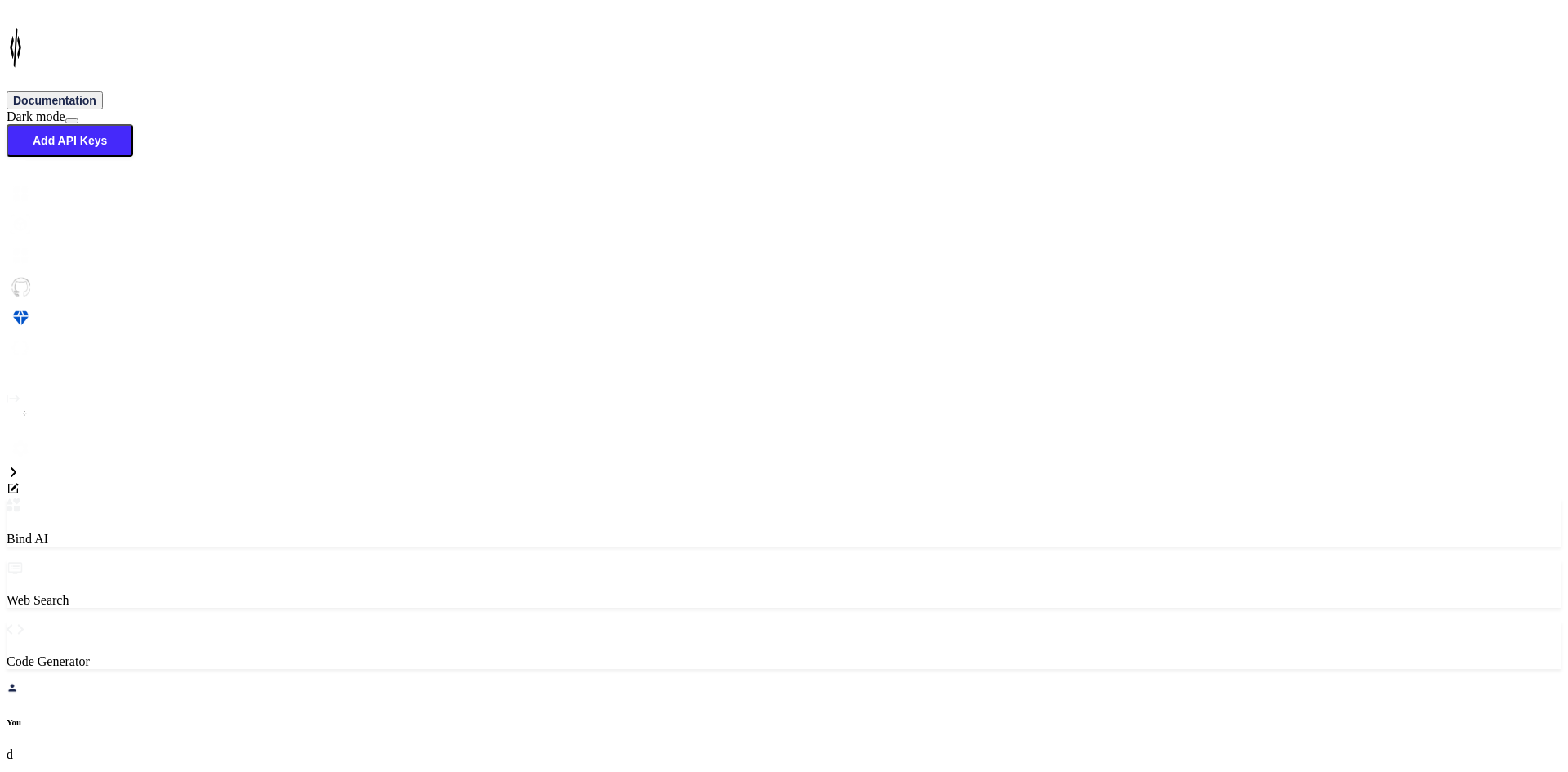
type textarea "<StackLayout Grid.Row="0" BackgroundColor="{StaticResource White}" Padding="0,0…"
type textarea "x"
type textarea "<StackLayout Grid.Row="0" BackgroundColor="{StaticResource White}" Padding="0,0…"
type textarea "x"
type textarea "<StackLayout Grid.Row="0" BackgroundColor="{StaticResource White}" Padding="0,0…"
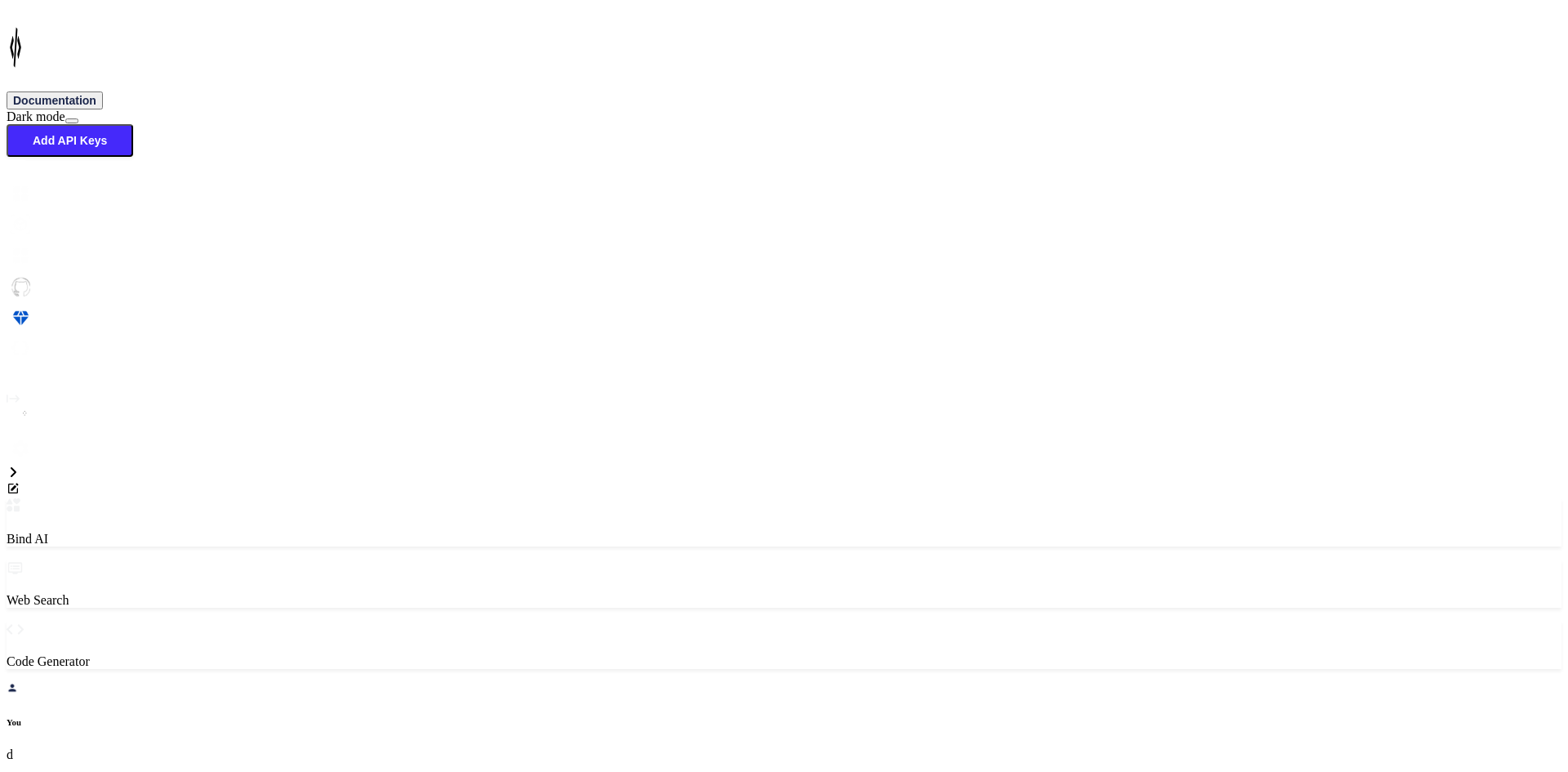
type textarea "x"
type textarea "<StackLayout Grid.Row="0" BackgroundColor="{StaticResource White}" Padding="0,0…"
type textarea "x"
type textarea "<StackLayout Grid.Row="0" BackgroundColor="{StaticResource White}" Padding="0,0…"
type textarea "x"
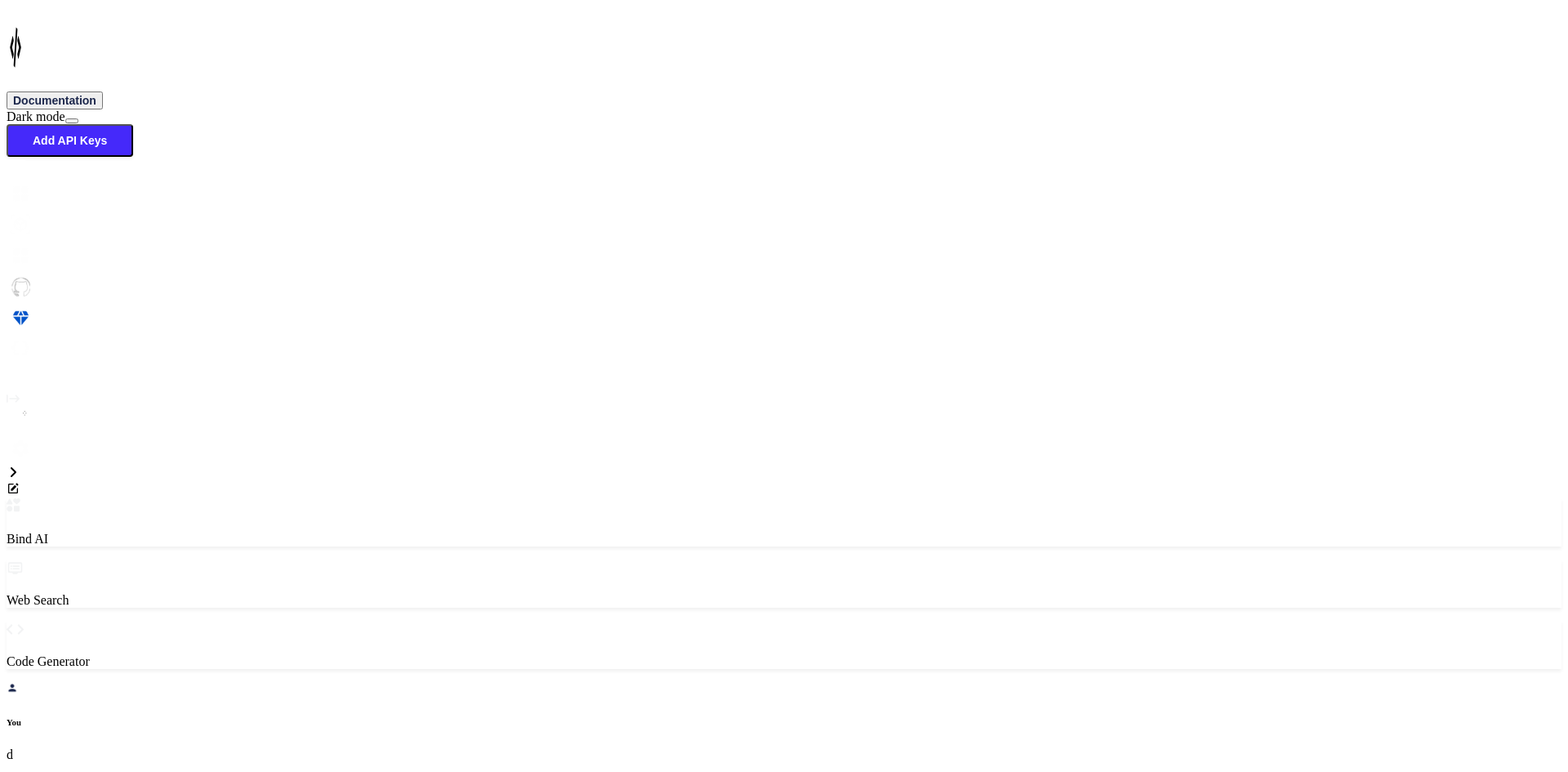
type textarea "<StackLayout Grid.Row="0" BackgroundColor="{StaticResource White}" Padding="0,0…"
type textarea "x"
type textarea "<StackLayout Grid.Row="0" BackgroundColor="{StaticResource White}" Padding="0,0…"
type textarea "x"
type textarea "<StackLayout Grid.Row="0" BackgroundColor="{StaticResource White}" Padding="0,0…"
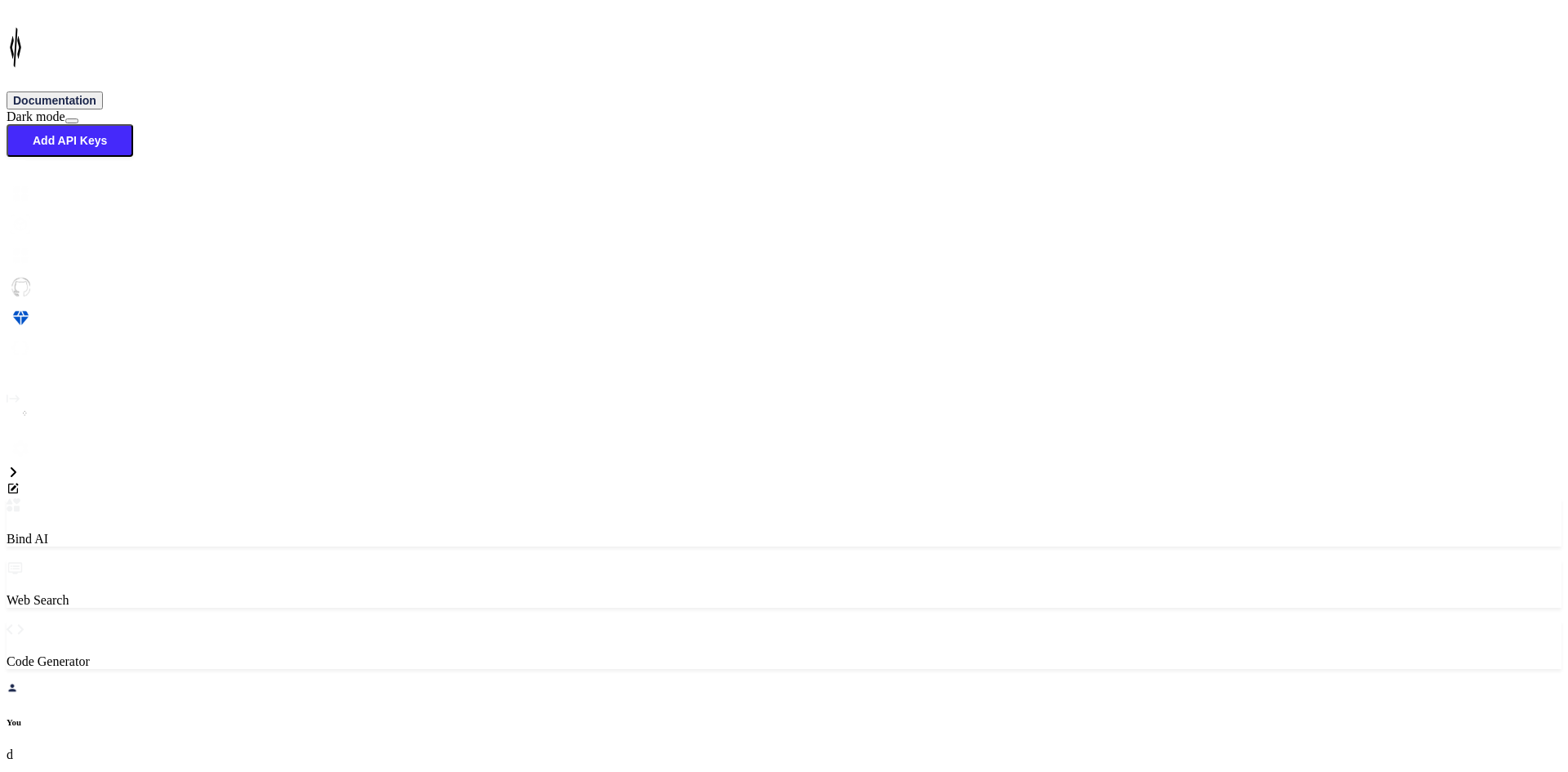
type textarea "x"
type textarea "<StackLayout Grid.Row="0" BackgroundColor="{StaticResource White}" Padding="0,0…"
type textarea "x"
type textarea "<StackLayout Grid.Row="0" BackgroundColor="{StaticResource White}" Padding="0,0…"
type textarea "x"
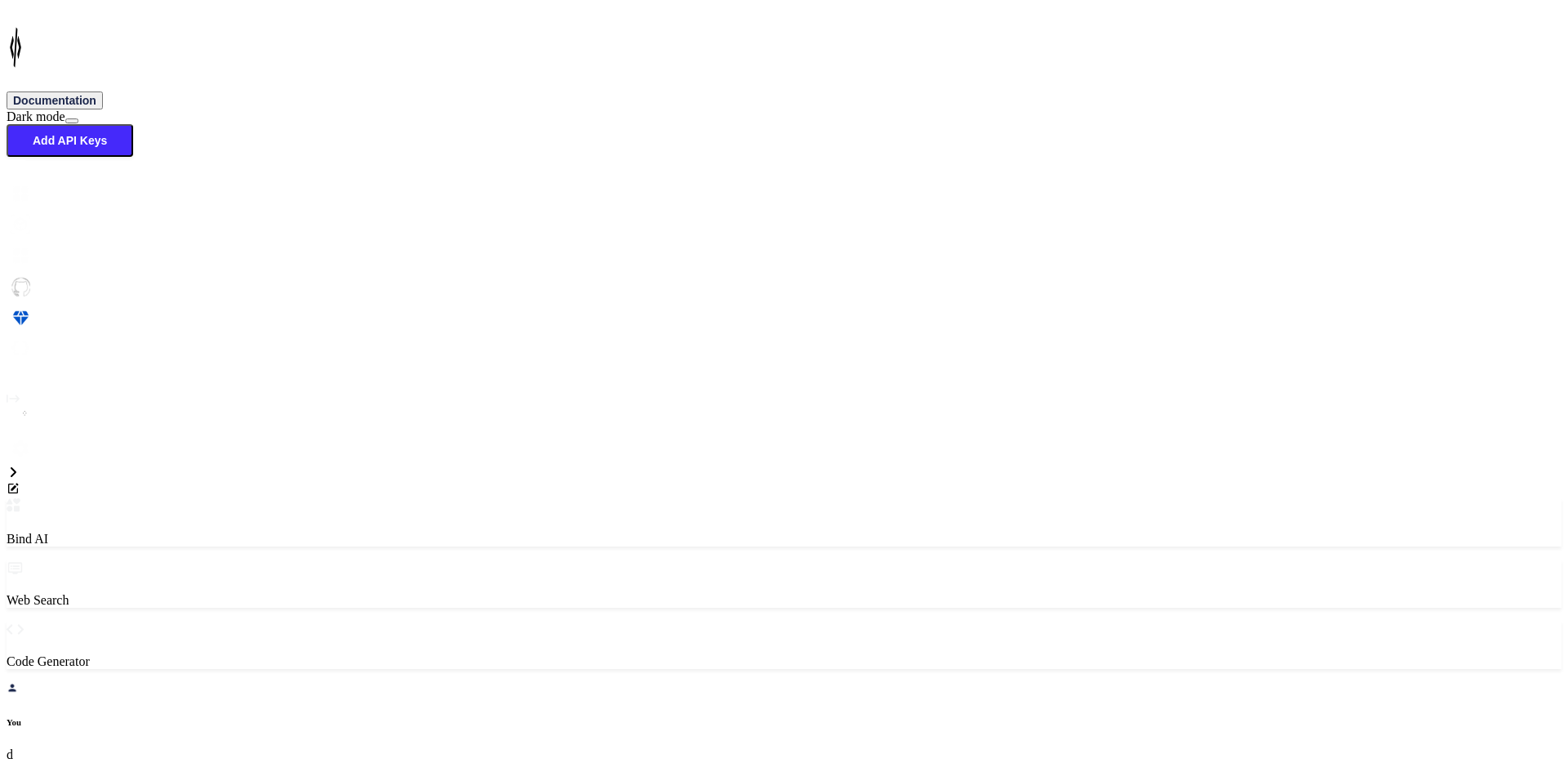
type textarea "<StackLayout Grid.Row="0" BackgroundColor="{StaticResource White}" Padding="0,0…"
type textarea "x"
type textarea "<StackLayout Grid.Row="0" BackgroundColor="{StaticResource White}" Padding="0,0…"
type textarea "x"
type textarea "<StackLayout Grid.Row="0" BackgroundColor="{StaticResource White}" Padding="0,0…"
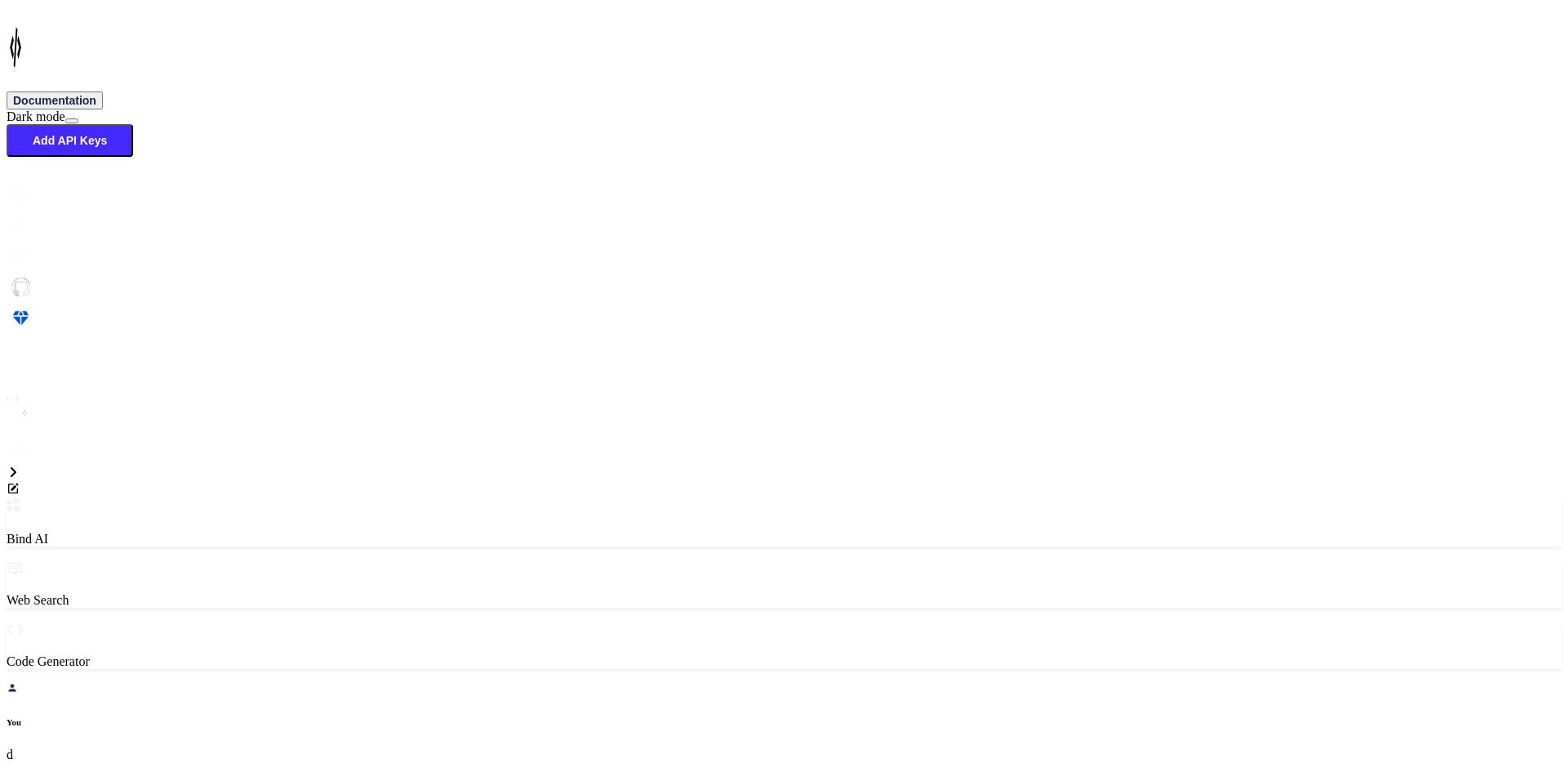
type textarea "x"
type textarea "<StackLayout Grid.Row="0" BackgroundColor="{StaticResource White}" Padding="0,0…"
type textarea "x"
type textarea "<StackLayout Grid.Row="0" BackgroundColor="{StaticResource White}" Padding="0,0…"
type textarea "x"
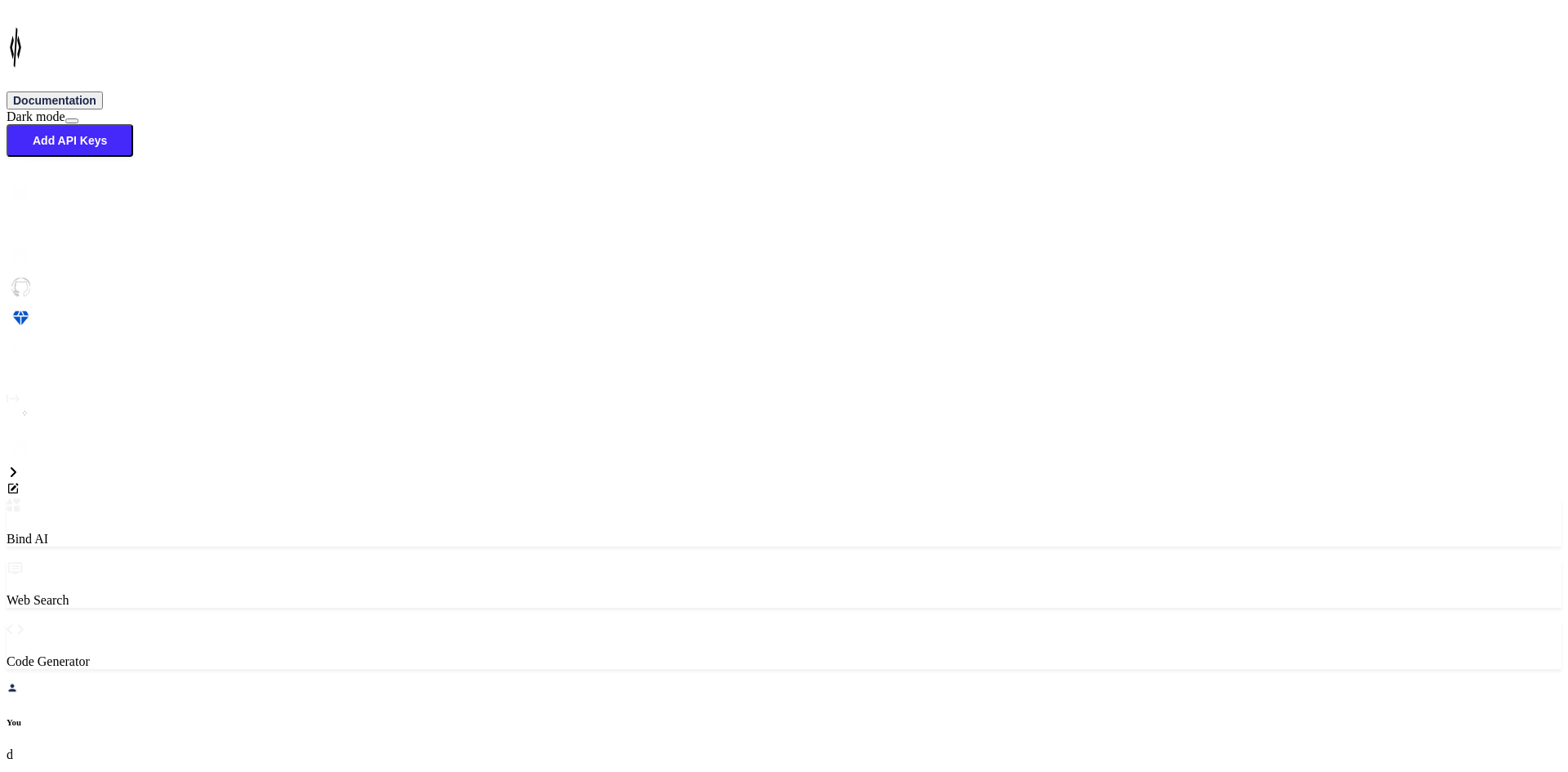
type textarea "<StackLayout Grid.Row="0" BackgroundColor="{StaticResource White}" Padding="0,0…"
type textarea "x"
type textarea "<StackLayout Grid.Row="0" BackgroundColor="{StaticResource White}" Padding="0,0…"
type textarea "x"
type textarea "<StackLayout Grid.Row="0" BackgroundColor="{StaticResource White}" Padding="0,0…"
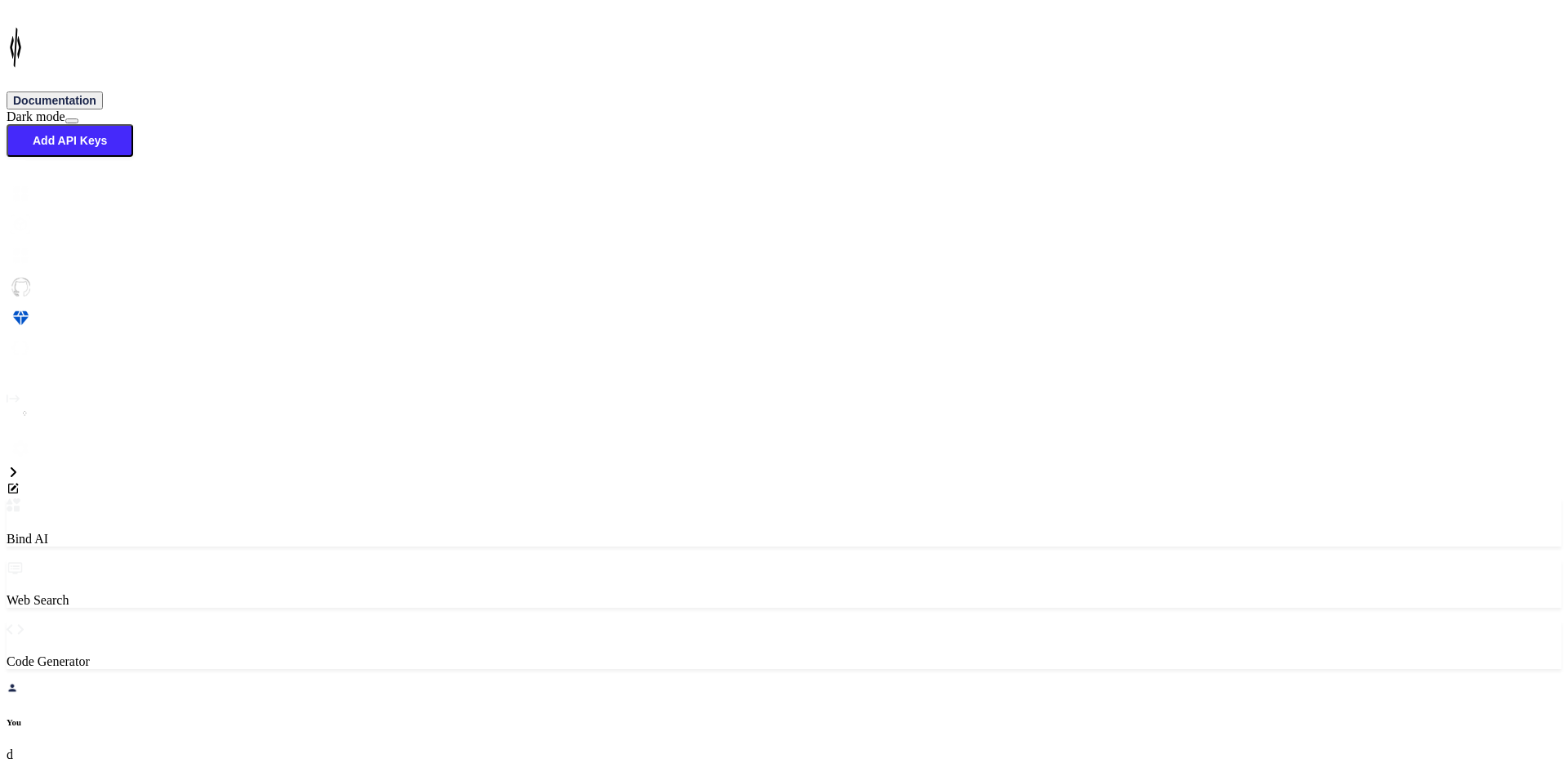
type textarea "x"
type textarea "<StackLayout Grid.Row="0" BackgroundColor="{StaticResource White}" Padding="0,0…"
type textarea "x"
type textarea "<StackLayout Grid.Row="0" BackgroundColor="{StaticResource White}" Padding="0,0…"
type textarea "x"
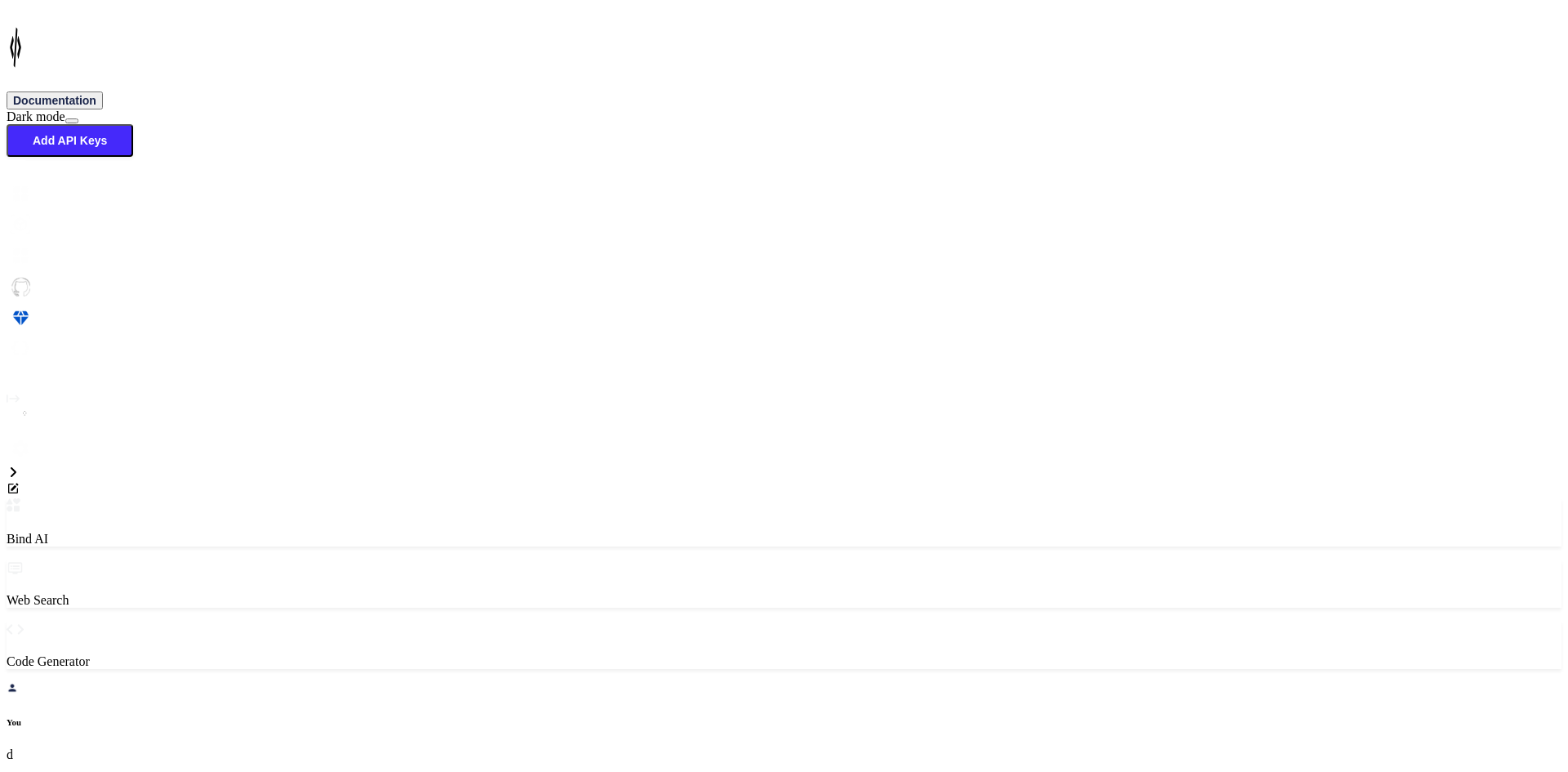
type textarea "<StackLayout Grid.Row="0" BackgroundColor="{StaticResource White}" Padding="0,0…"
type textarea "x"
type textarea "<StackLayout Grid.Row="0" BackgroundColor="{StaticResource White}" Padding="0,0…"
type textarea "x"
type textarea "<StackLayout Grid.Row="0" BackgroundColor="{StaticResource White}" Padding="0,0…"
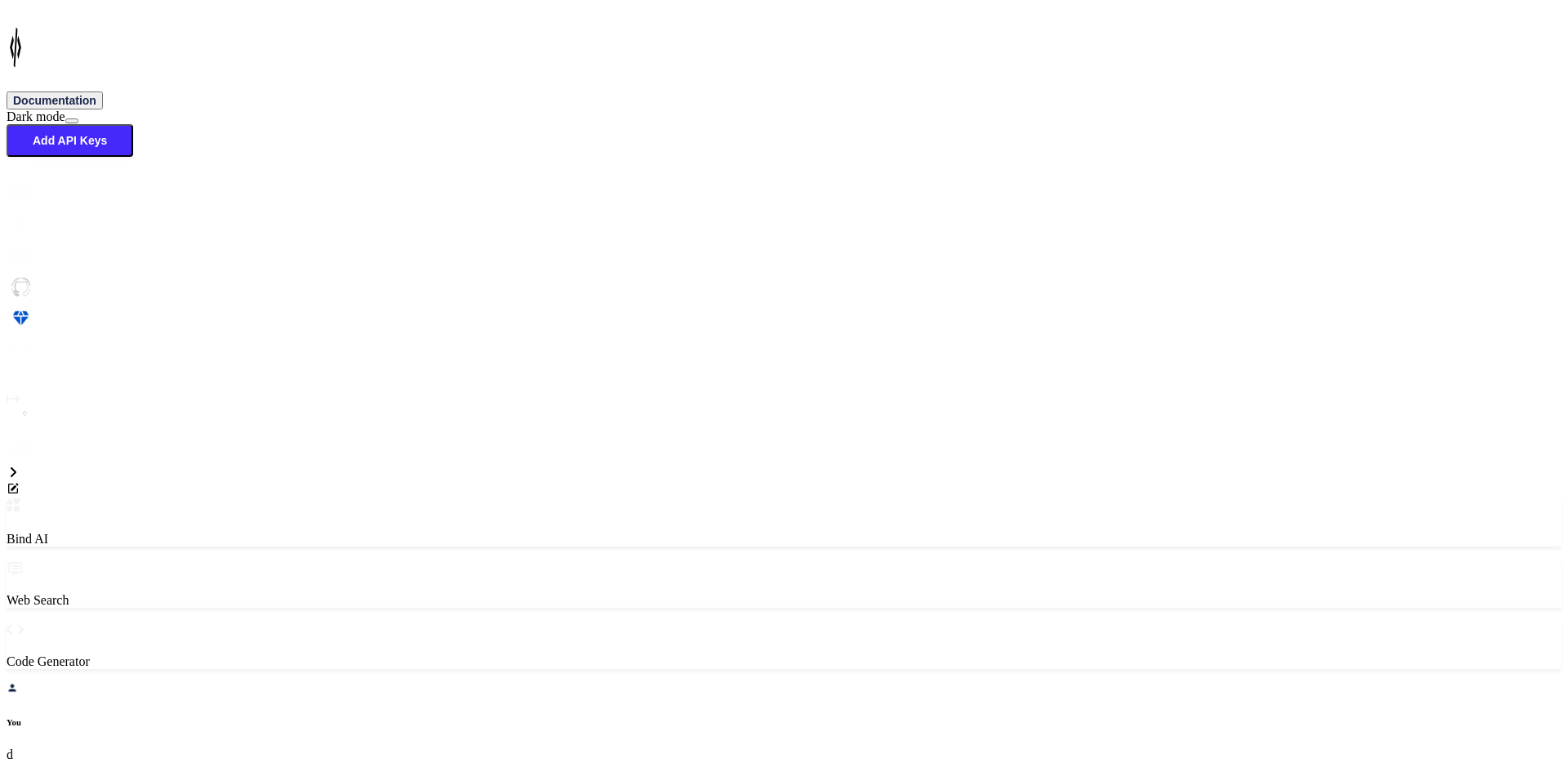
type textarea "x"
type textarea "<StackLayout Grid.Row="0" BackgroundColor="{StaticResource White}" Padding="0,0…"
type textarea "x"
type textarea "<StackLayout Grid.Row="0" BackgroundColor="{StaticResource White}" Padding="0,0…"
type textarea "x"
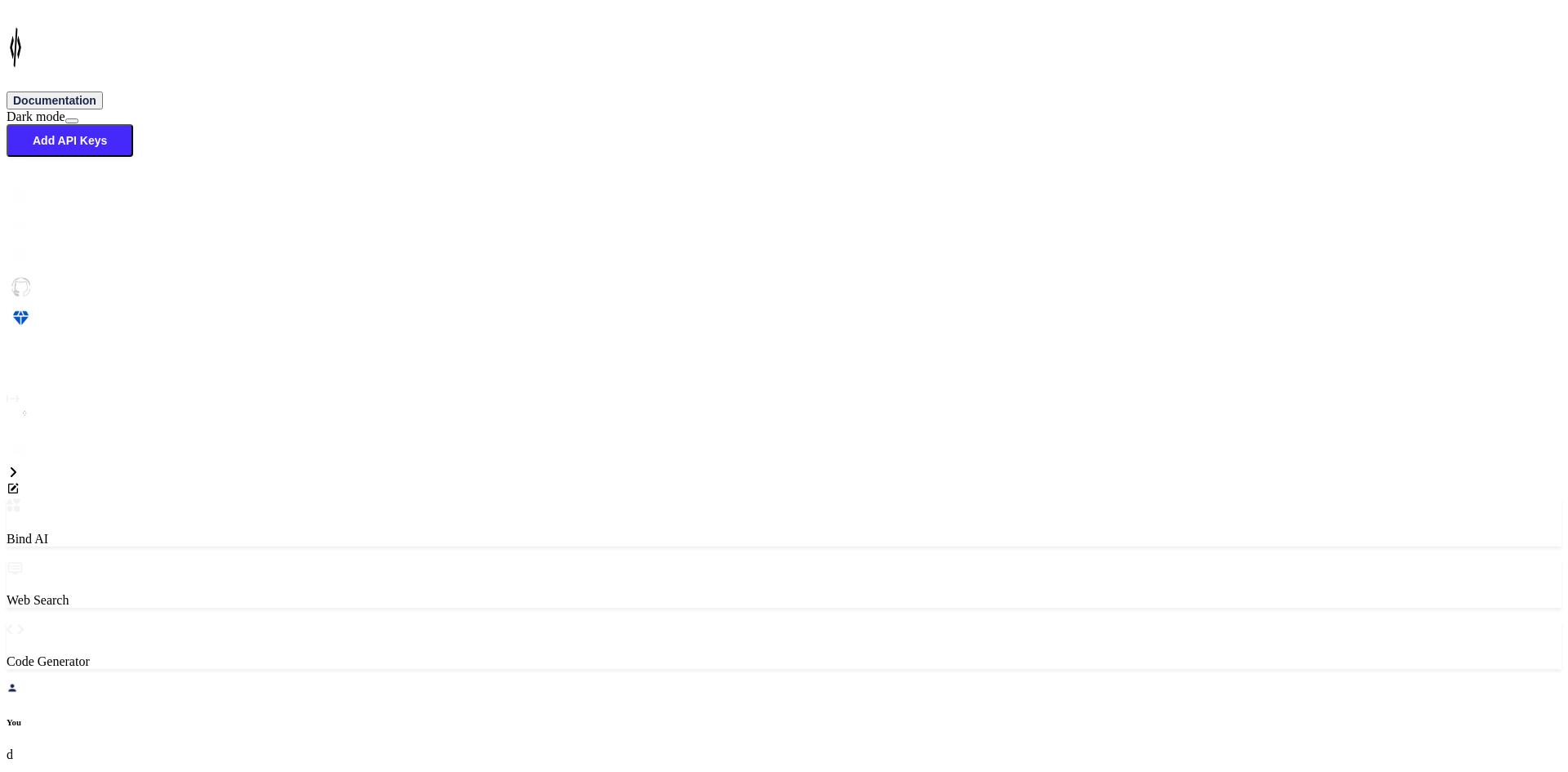
type textarea "<StackLayout Grid.Row="0" BackgroundColor="{StaticResource White}" Padding="0,0…"
type textarea "x"
type textarea "<StackLayout Grid.Row="0" BackgroundColor="{StaticResource White}" Padding="0,0…"
type textarea "x"
type textarea "<StackLayout Grid.Row="0" BackgroundColor="{StaticResource White}" Padding="0,0…"
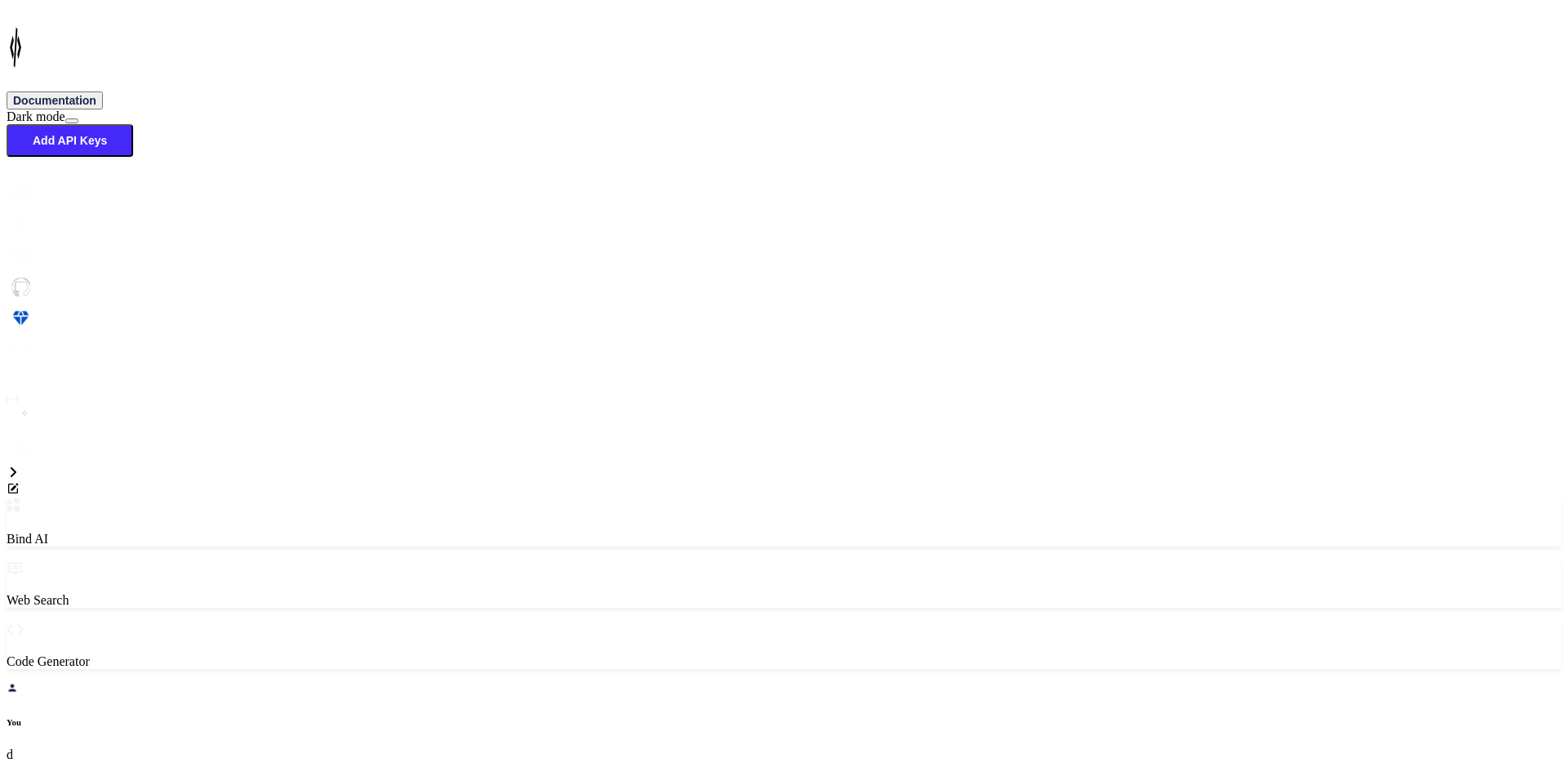
type textarea "x"
type textarea "<StackLayout Grid.Row="0" BackgroundColor="{StaticResource White}" Padding="0,0…"
type textarea "x"
type textarea "<StackLayout Grid.Row="0" BackgroundColor="{StaticResource White}" Padding="0,0…"
type textarea "x"
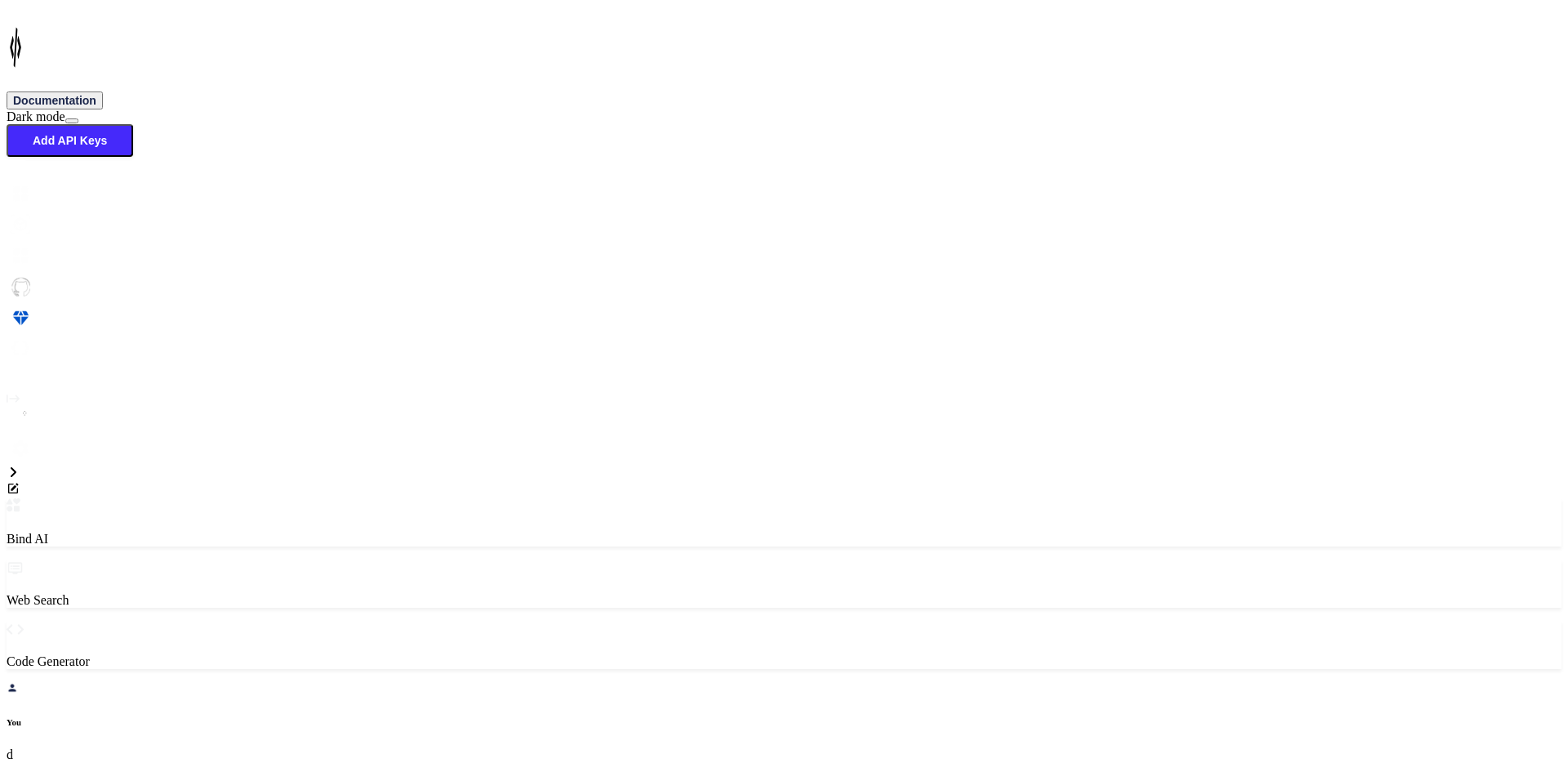
type textarea "<StackLayout Grid.Row="0" BackgroundColor="{StaticResource White}" Padding="0,0…"
type textarea "x"
type textarea "<StackLayout Grid.Row="0" BackgroundColor="{StaticResource White}" Padding="0,0…"
type textarea "x"
type textarea "<StackLayout Grid.Row="0" BackgroundColor="{StaticResource White}" Padding="0,0…"
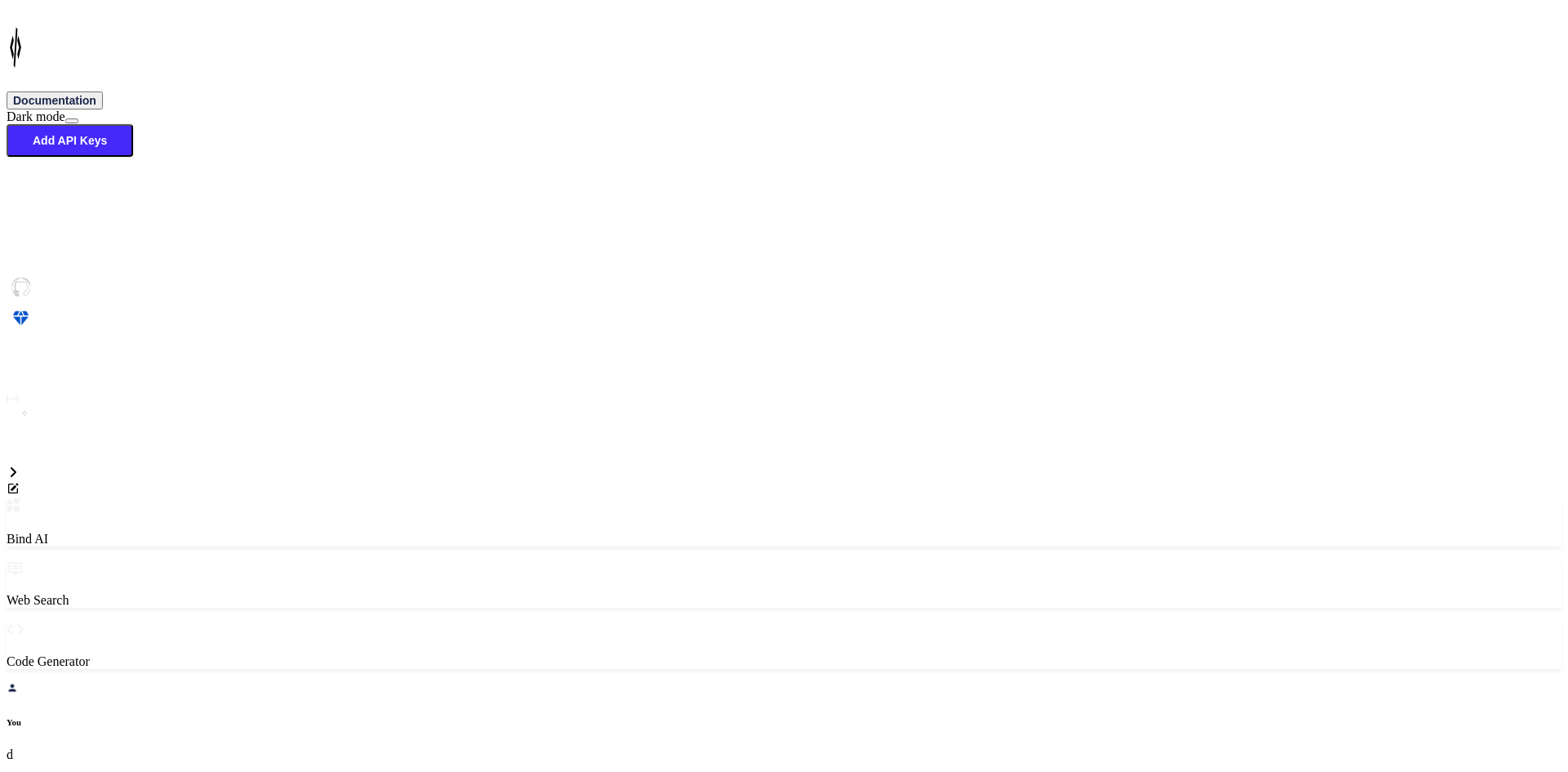
type textarea "x"
type textarea "<StackLayout Grid.Row="0" BackgroundColor="{StaticResource White}" Padding="0,0…"
type textarea "x"
type textarea "<StackLayout Grid.Row="0" BackgroundColor="{StaticResource White}" Padding="0,0…"
type textarea "x"
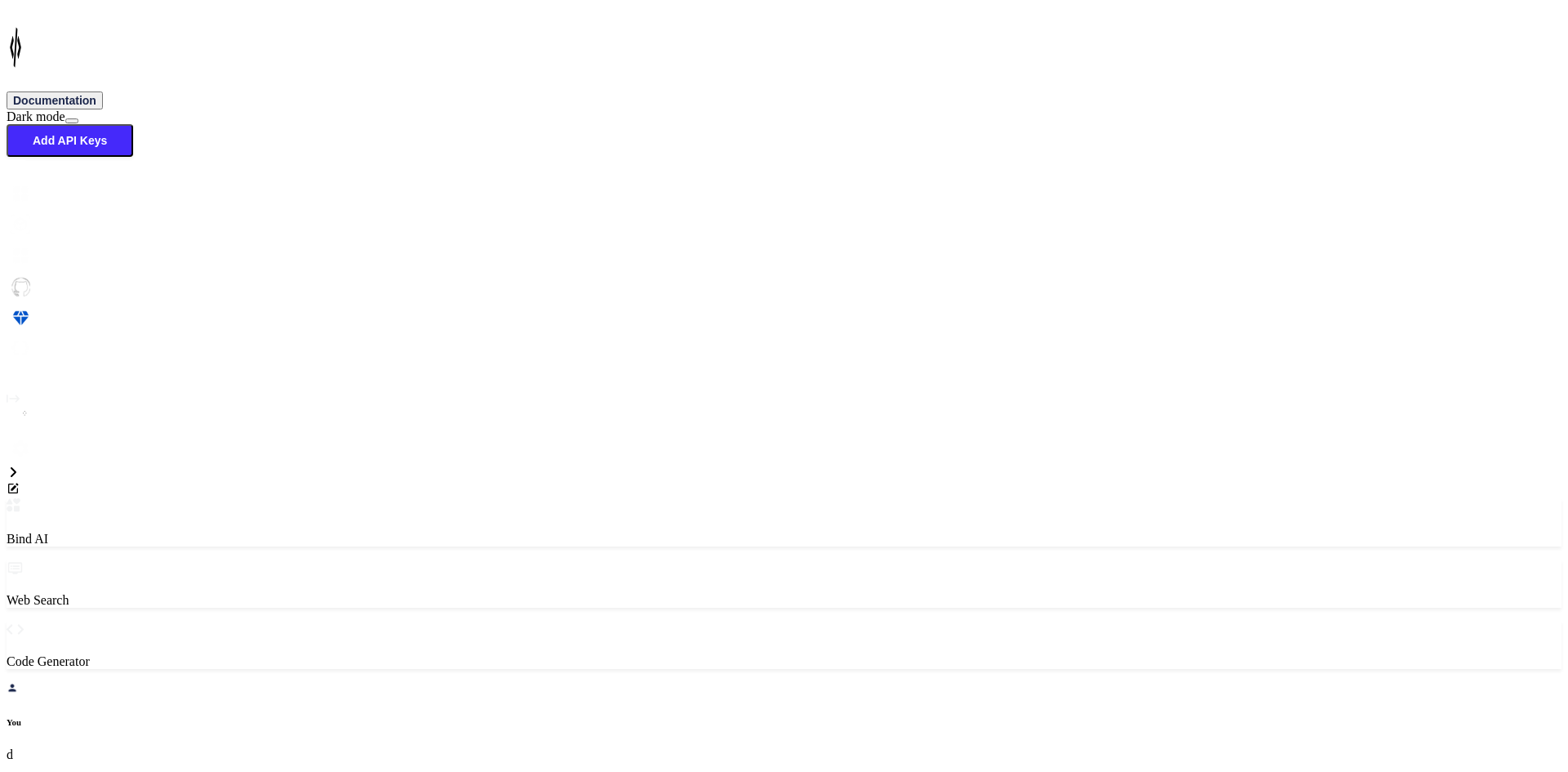
type textarea "<StackLayout Grid.Row="0" BackgroundColor="{StaticResource White}" Padding="0,0…"
type textarea "x"
type textarea "<StackLayout Grid.Row="0" BackgroundColor="{StaticResource White}" Padding="0,0…"
type textarea "x"
type textarea "<StackLayout Grid.Row="0" BackgroundColor="{StaticResource White}" Padding="0,0…"
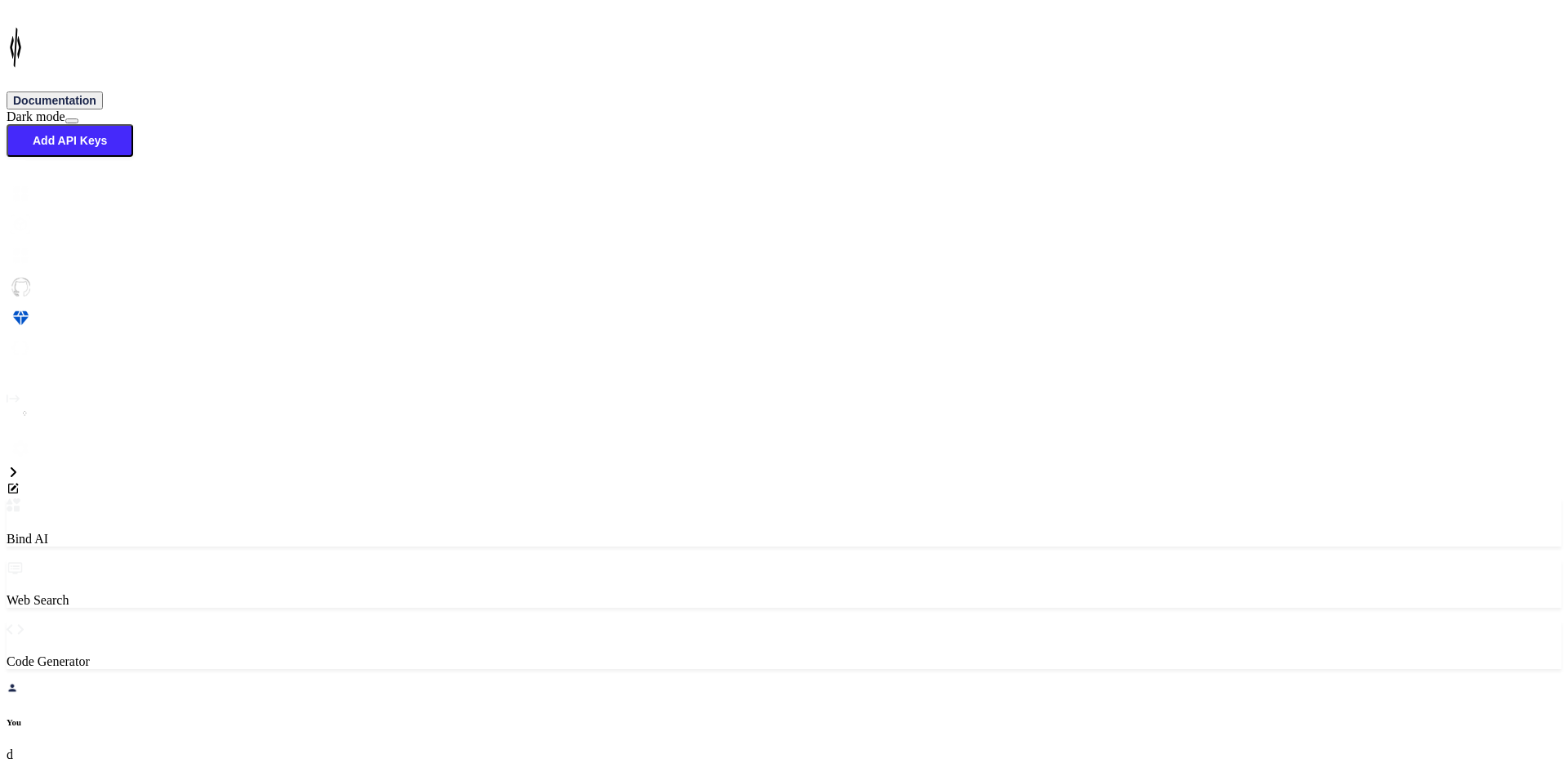
type textarea "x"
type textarea "<StackLayout Grid.Row="0" BackgroundColor="{StaticResource White}" Padding="0,0…"
type textarea "x"
type textarea "<StackLayout Grid.Row="0" BackgroundColor="{StaticResource White}" Padding="0,0…"
type textarea "x"
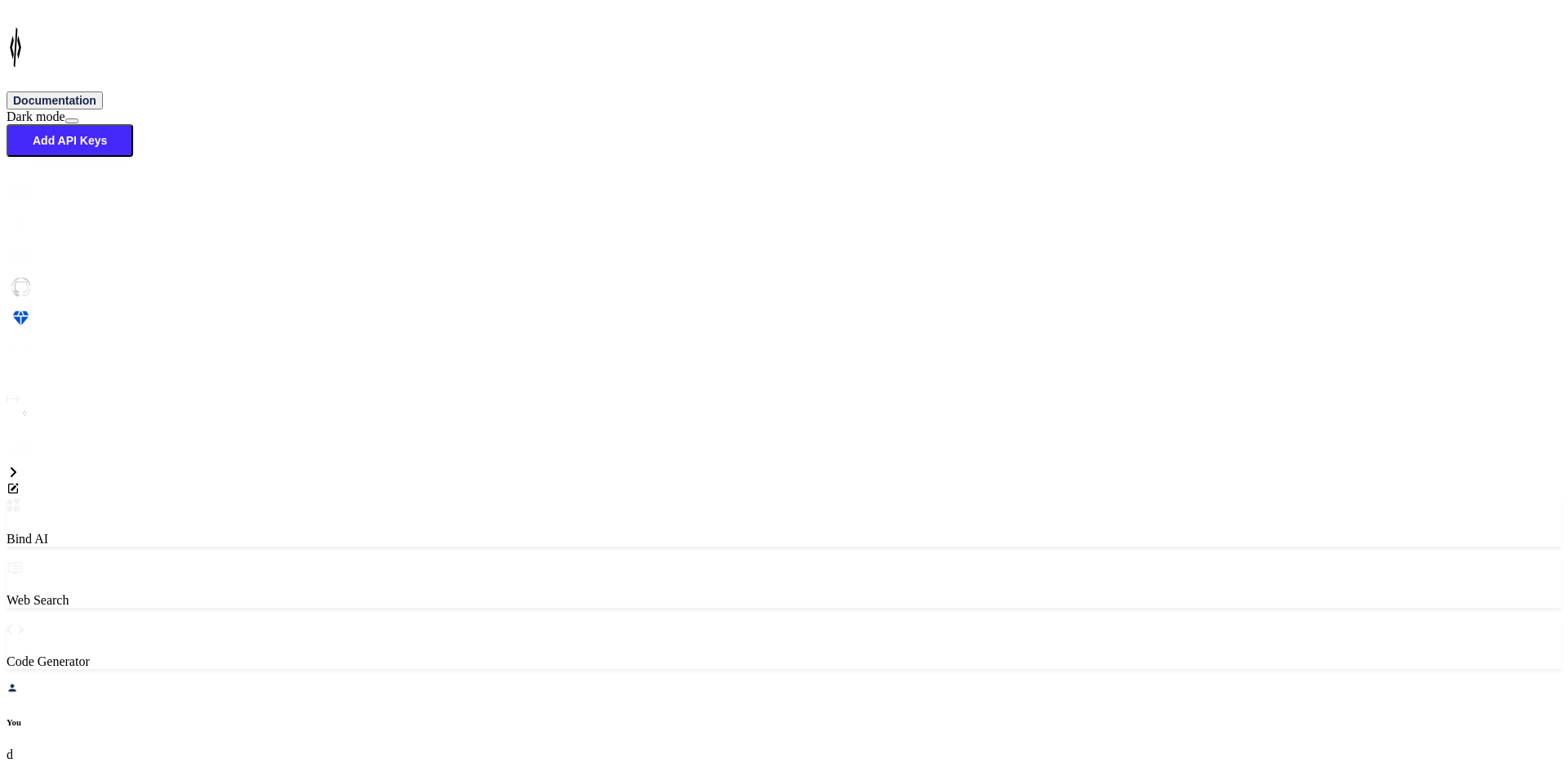
type textarea "<StackLayout Grid.Row="0" BackgroundColor="{StaticResource White}" Padding="0,0…"
type textarea "x"
type textarea "<StackLayout Grid.Row="0" BackgroundColor="{StaticResource White}" Padding="0,0…"
type textarea "x"
type textarea "<StackLayout Grid.Row="0" BackgroundColor="{StaticResource White}" Padding="0,0…"
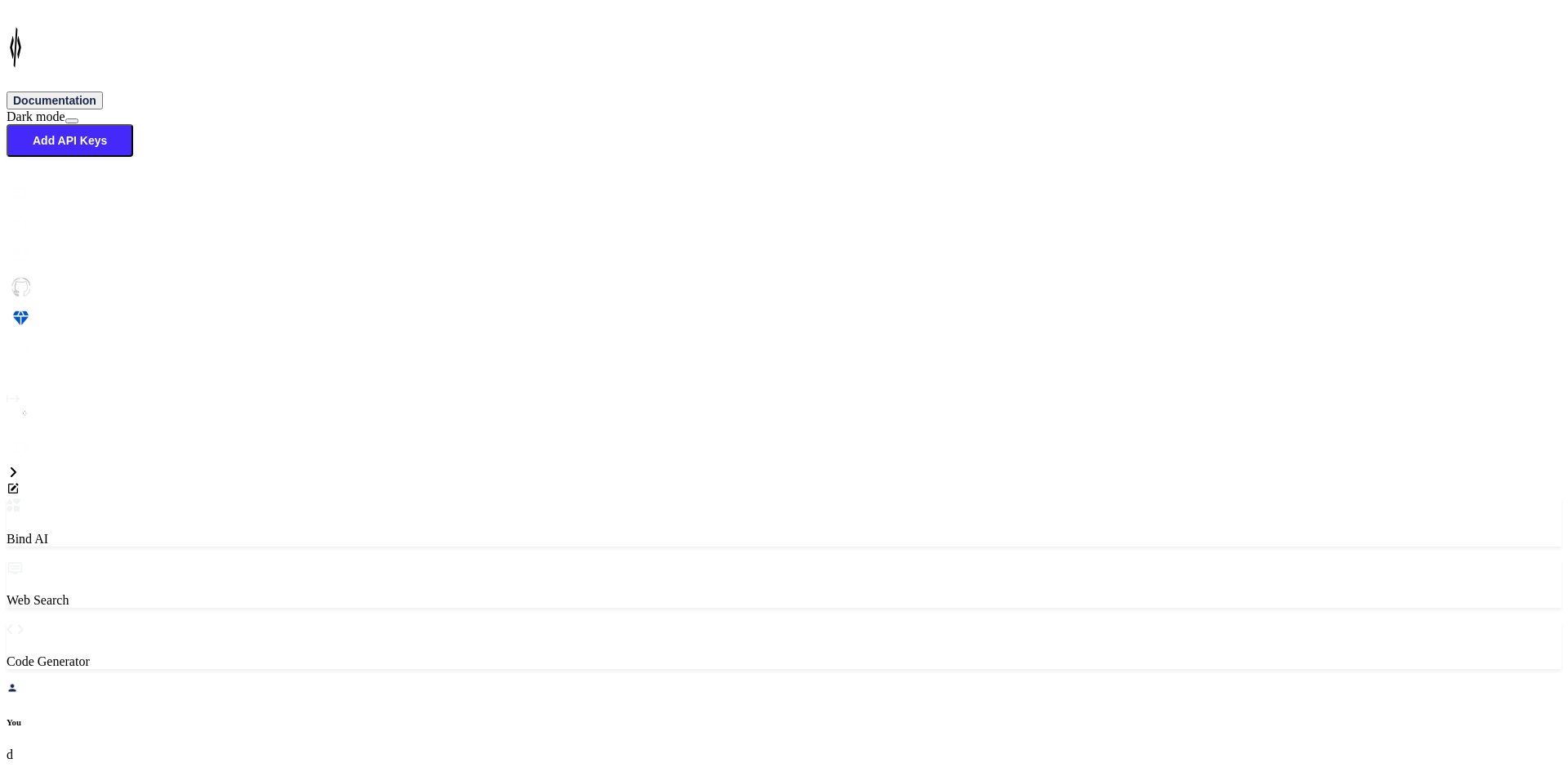
type textarea "x"
type textarea "<StackLayout Grid.Row="0" BackgroundColor="{StaticResource White}" Padding="0,0…"
type textarea "x"
type textarea "<StackLayout Grid.Row="0" BackgroundColor="{StaticResource White}" Padding="0,0…"
type textarea "x"
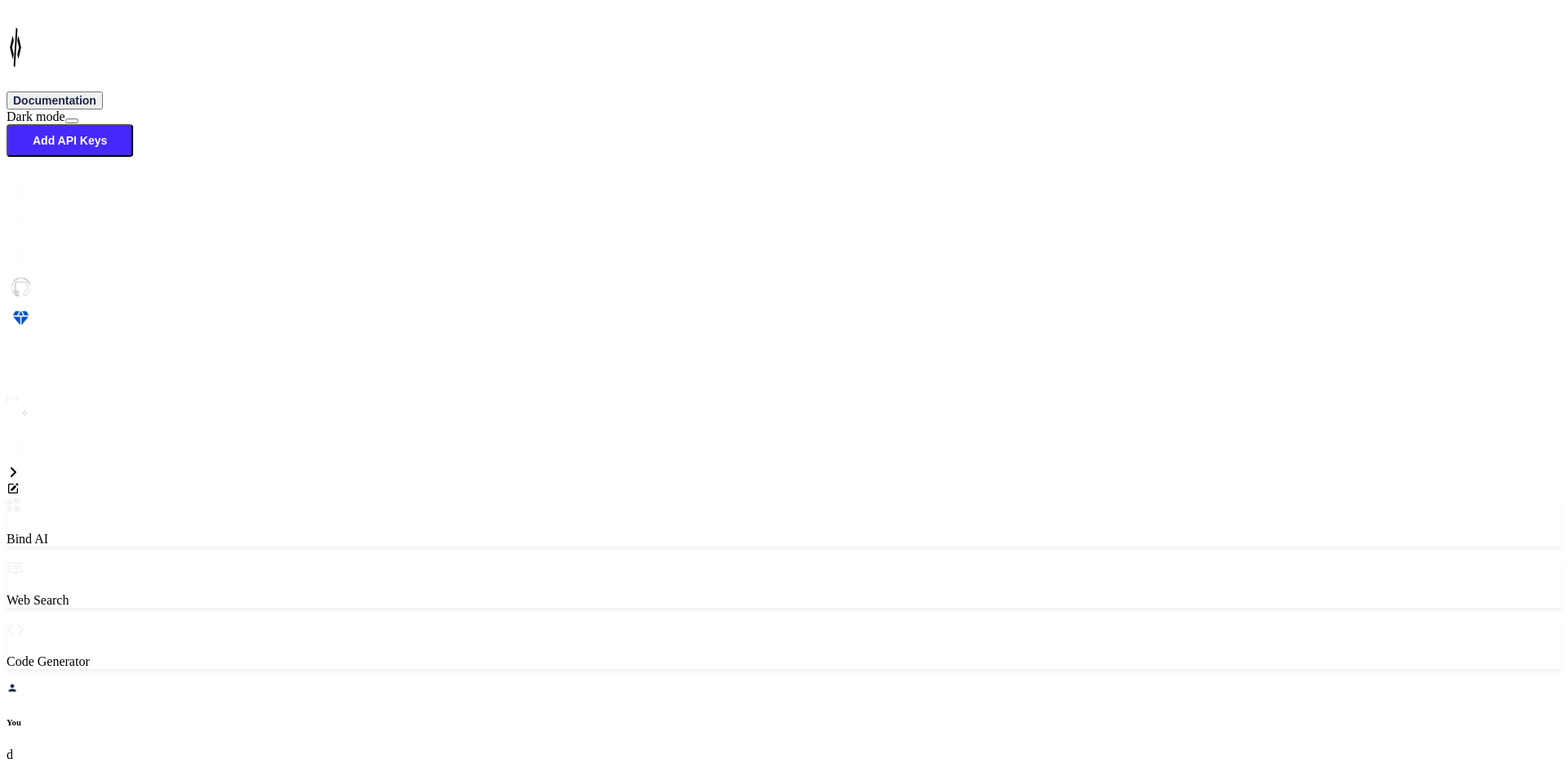
type textarea "<StackLayout Grid.Row="0" BackgroundColor="{StaticResource White}" Padding="0,0…"
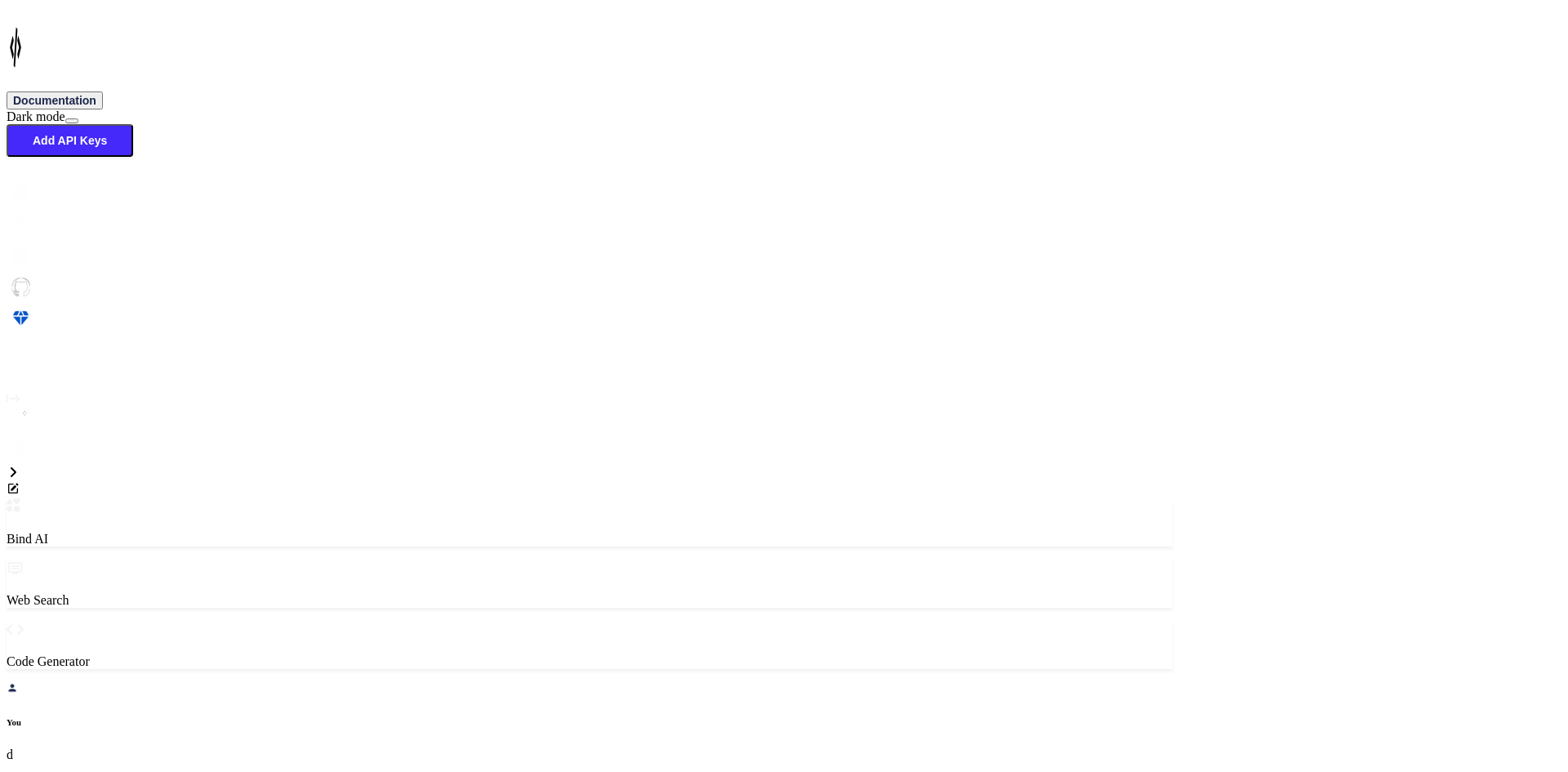
drag, startPoint x: 204, startPoint y: 503, endPoint x: 316, endPoint y: 500, distance: 112.0
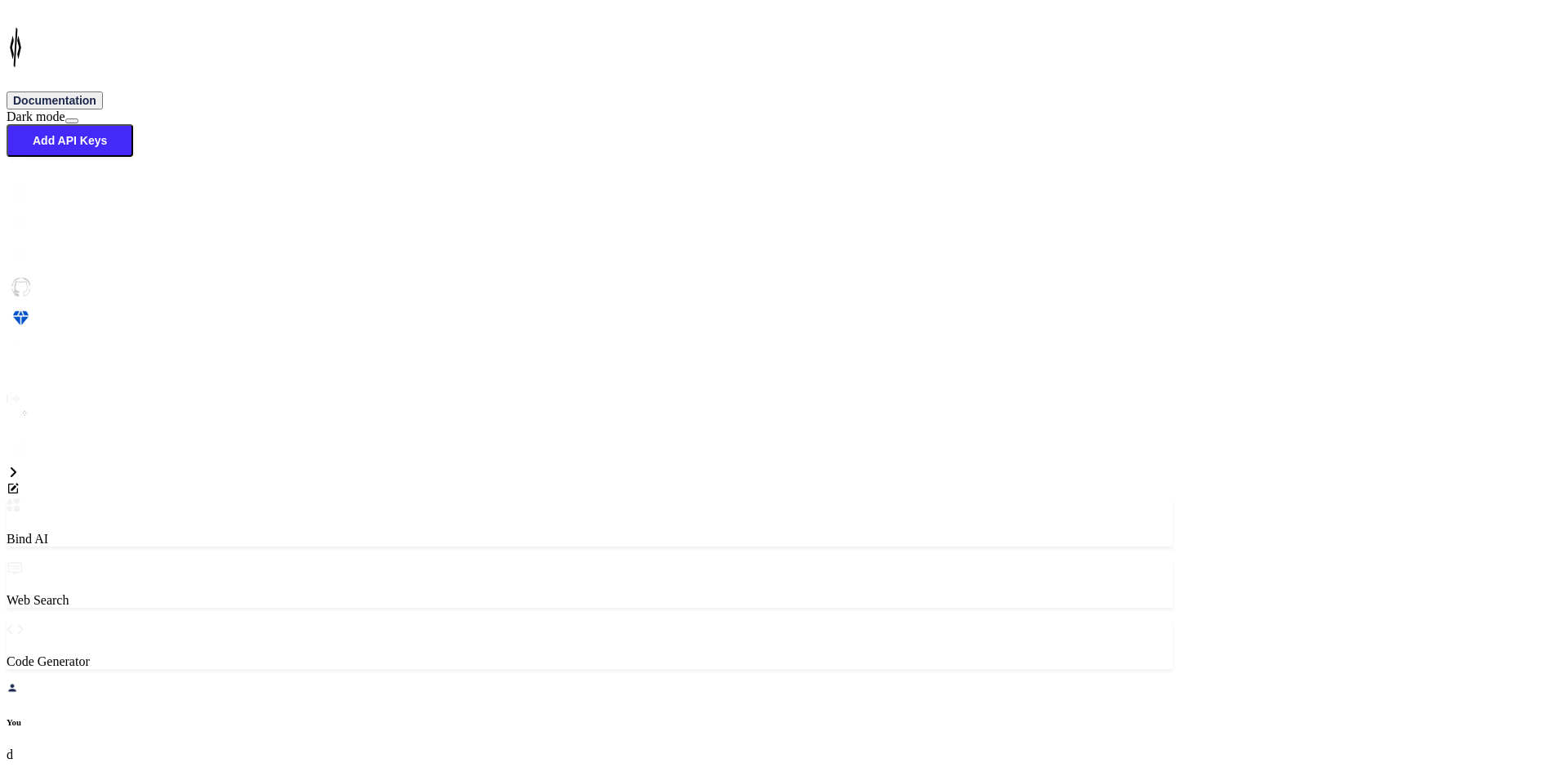
scroll to position [10927, 0]
drag, startPoint x: 184, startPoint y: 302, endPoint x: 343, endPoint y: 481, distance: 239.4
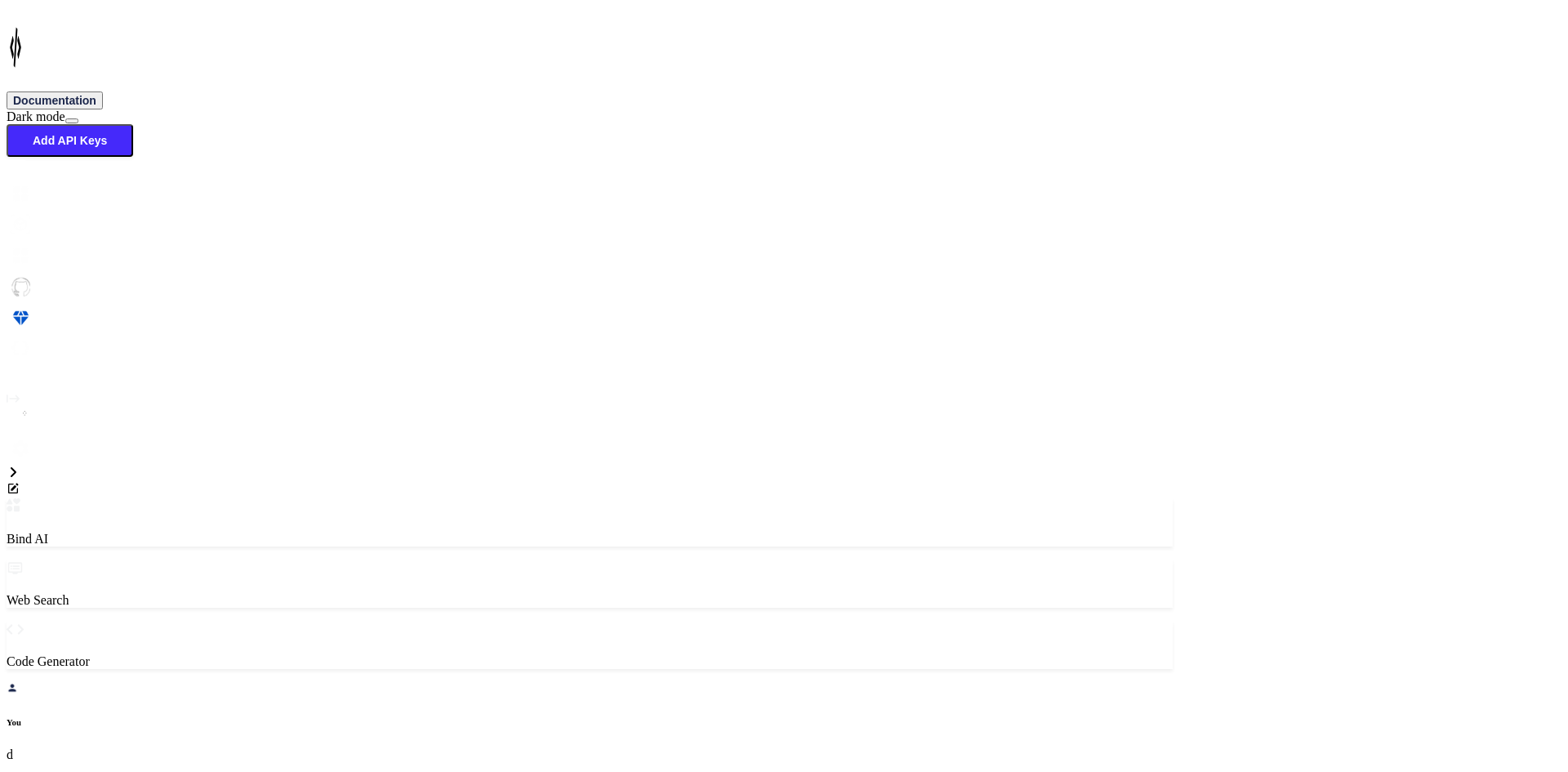
copy code "< StackLayout BackgroundColor = "{StaticResource White}" Padding = "0,0,0,5" > …"
drag, startPoint x: 163, startPoint y: 352, endPoint x: 181, endPoint y: 469, distance: 118.4
copy code "public class MenuItem { public string Title { get ; set ; } public string Image…"
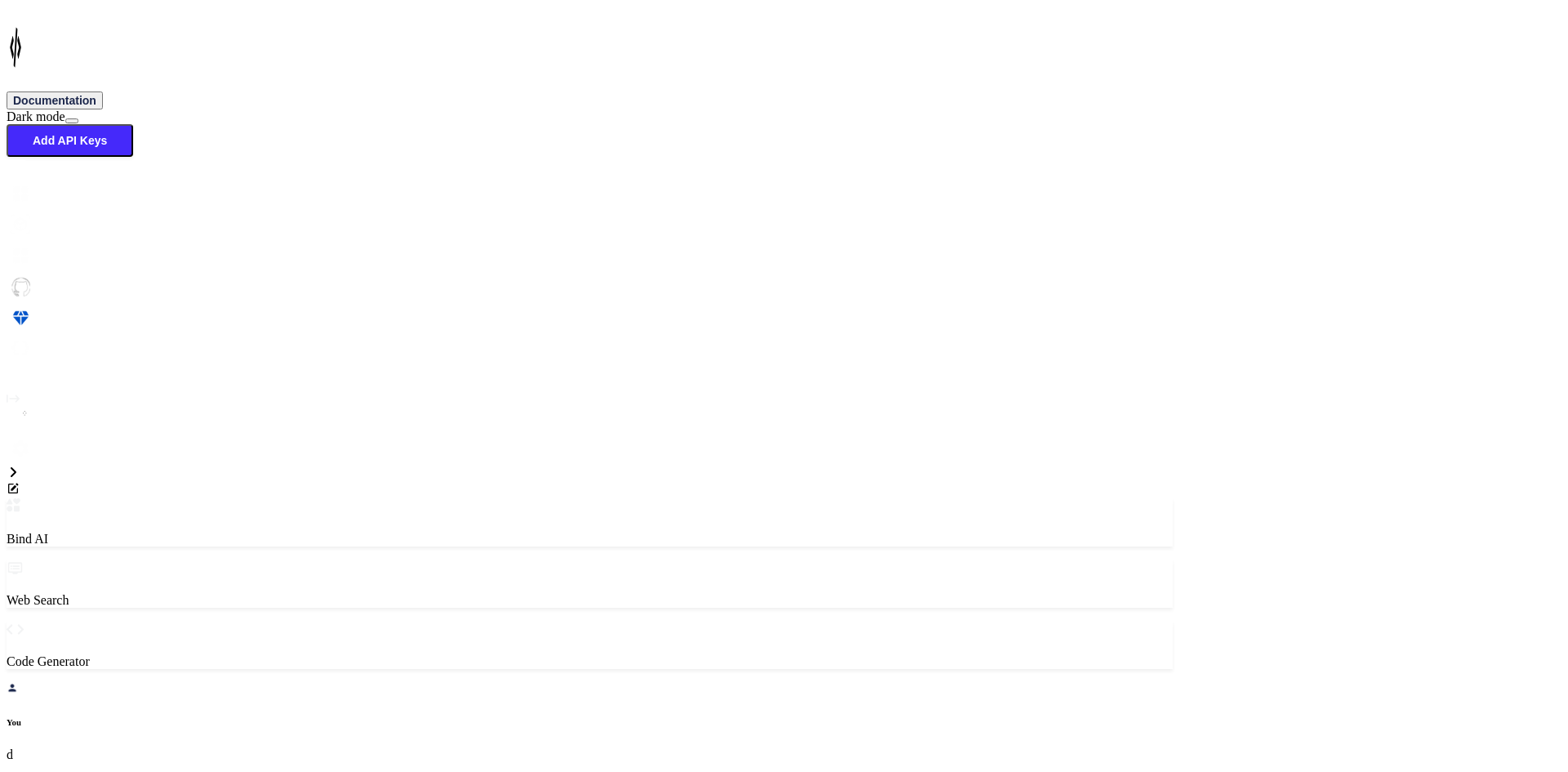
scroll to position [10759, 0]
drag, startPoint x: 185, startPoint y: 287, endPoint x: 622, endPoint y: 297, distance: 437.1
copy code "public ObservableCollection<MenuItem> MenuItems { get ; set ; }"
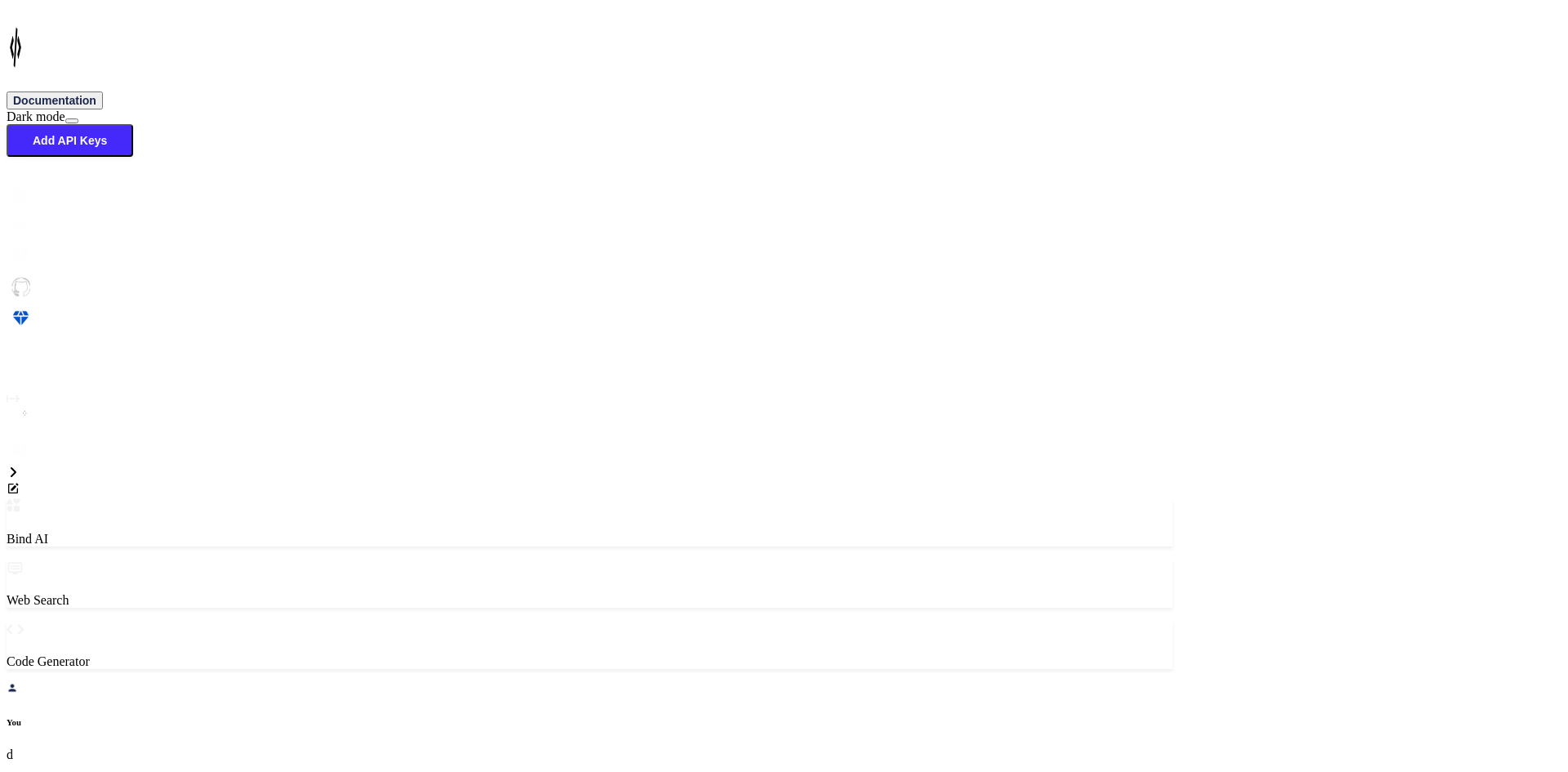
drag, startPoint x: 217, startPoint y: 278, endPoint x: 306, endPoint y: 335, distance: 105.7
copy code "MenuItems = new ObservableCollection<MenuItem> { new MenuItem { Title = "Dashbo…"
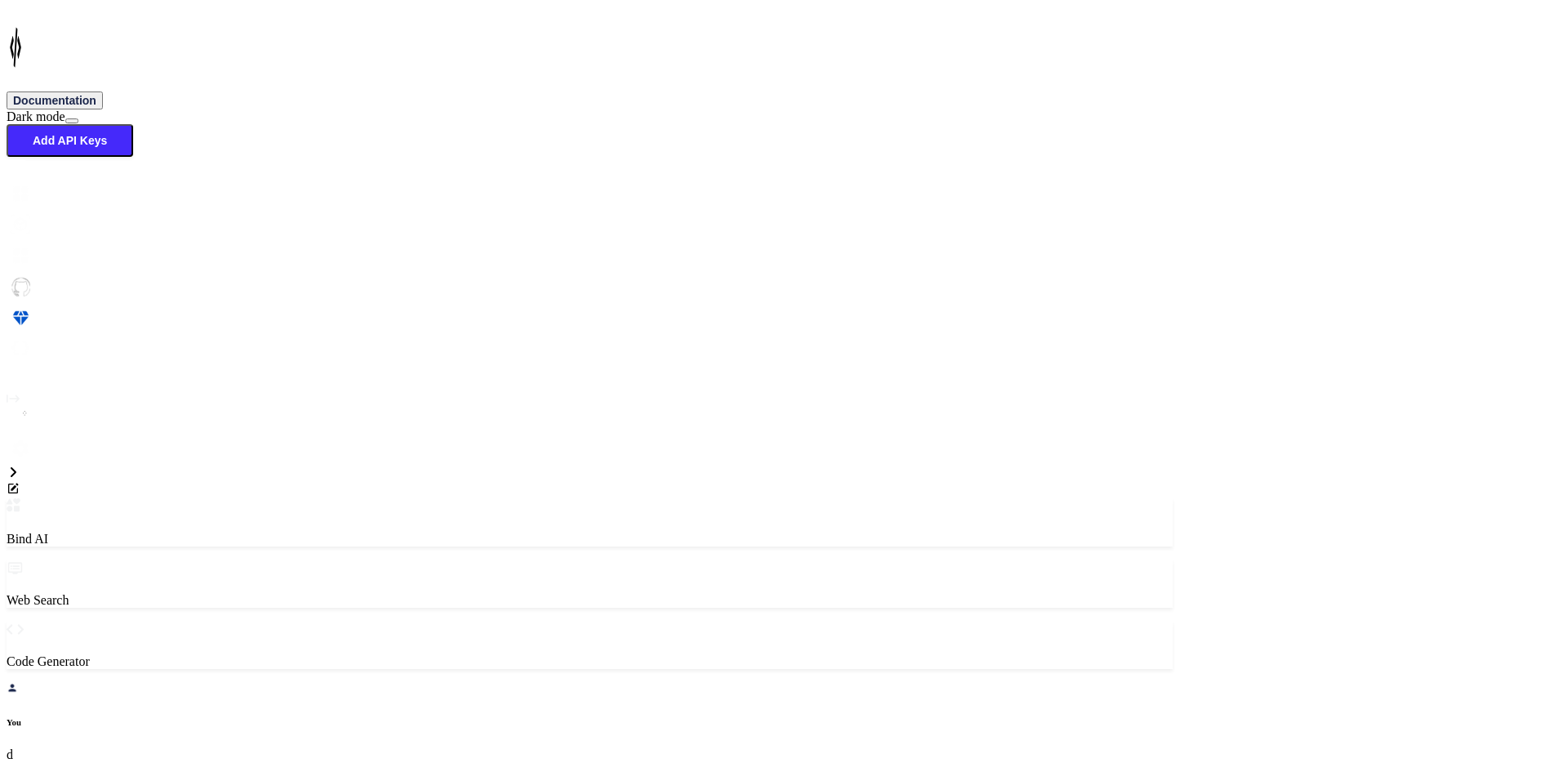
paste textarea "• Create request model add item with dynamic fields. • Create services and inte…"
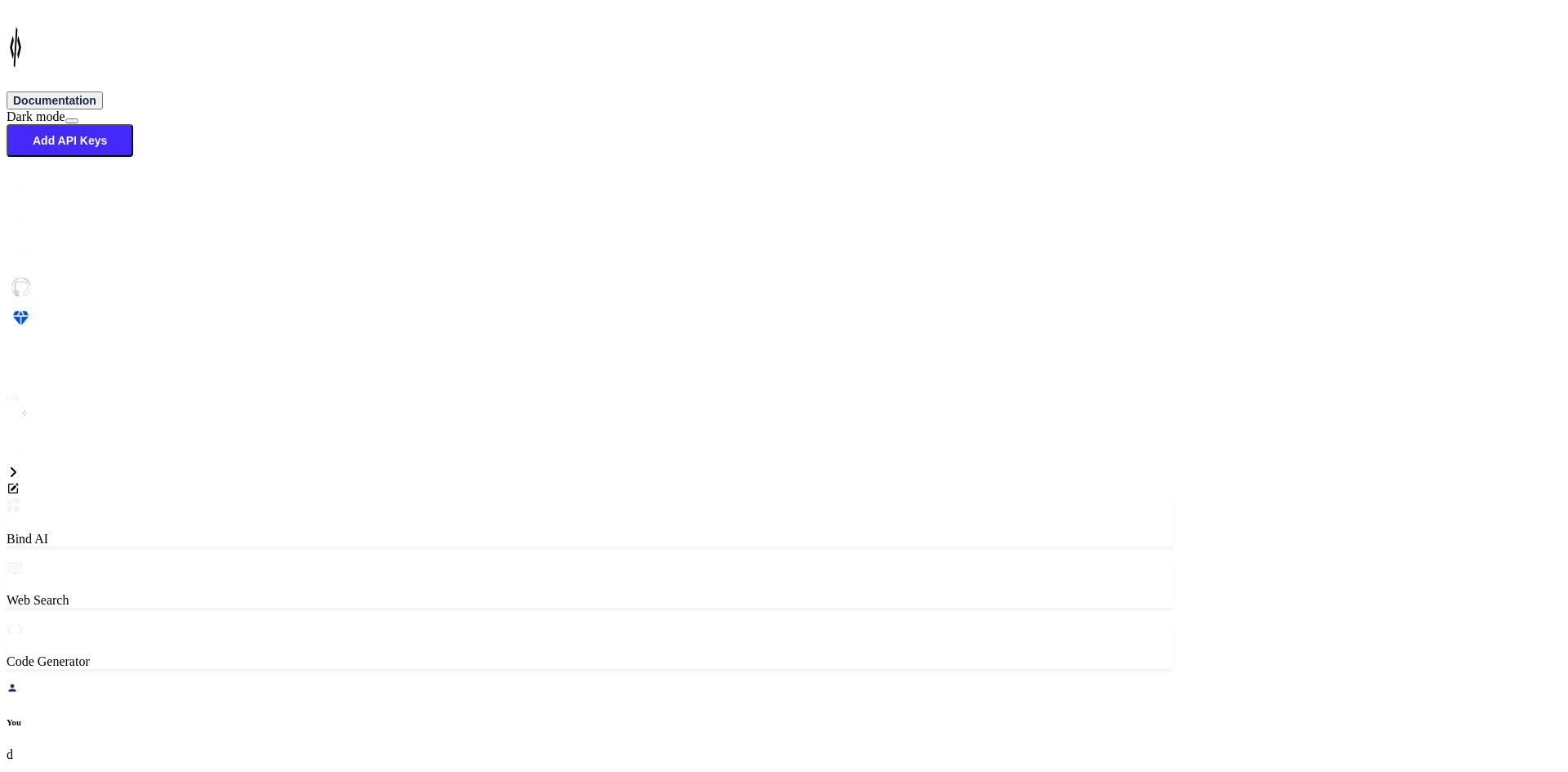
drag, startPoint x: 151, startPoint y: 174, endPoint x: 211, endPoint y: 192, distance: 62.6
copy p "Develop a request model that can accommodate dynamic fields for adding items to…"
drag, startPoint x: 152, startPoint y: 426, endPoint x: 236, endPoint y: 451, distance: 87.6
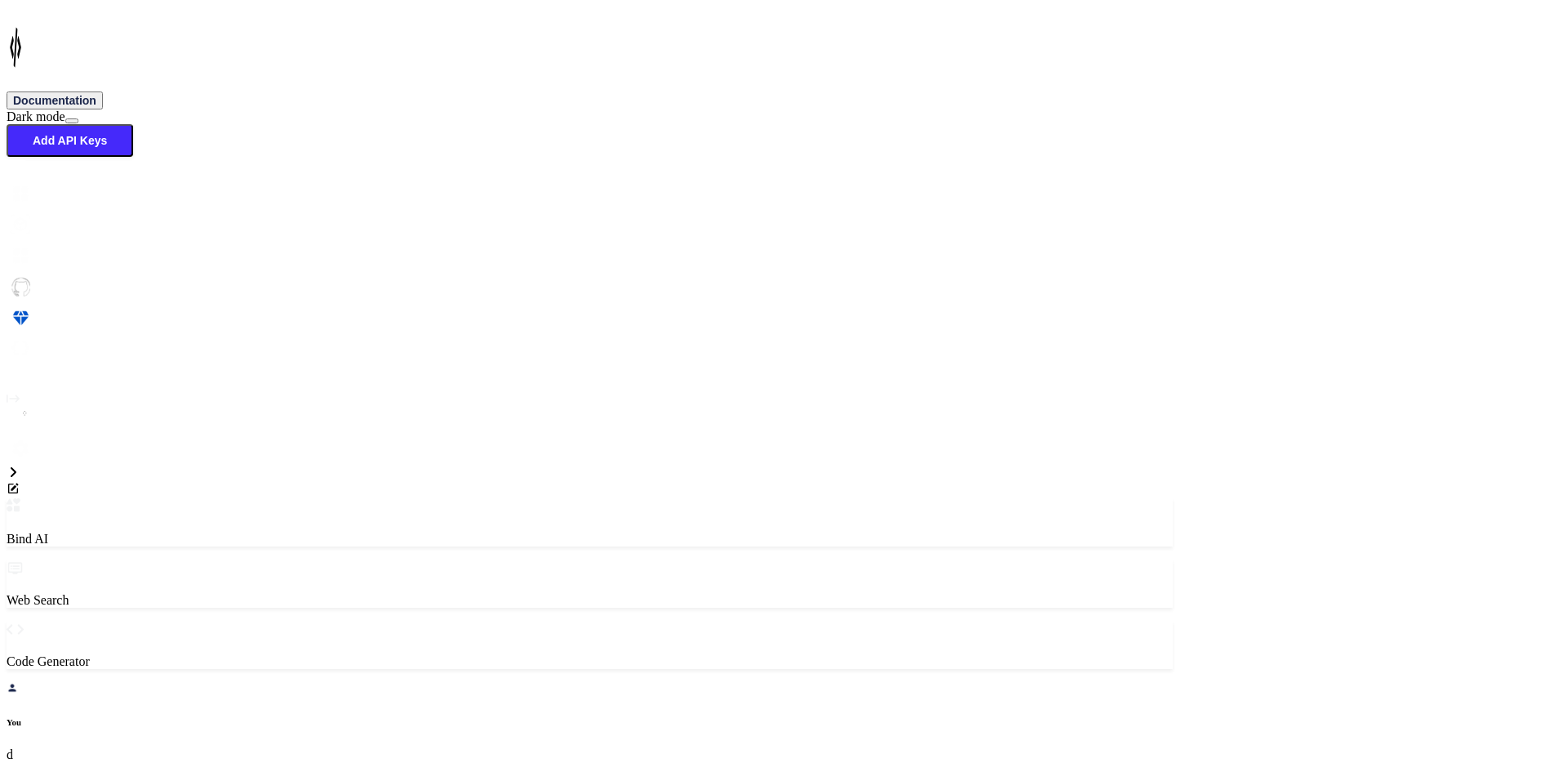
copy p "Establish a service layer and an interface that defines the operations for addi…"
drag, startPoint x: 150, startPoint y: 533, endPoint x: 191, endPoint y: 547, distance: 43.3
copy p "Integrate the API endpoint for adding items into the application, ensuring seam…"
